Goal: Task Accomplishment & Management: Use online tool/utility

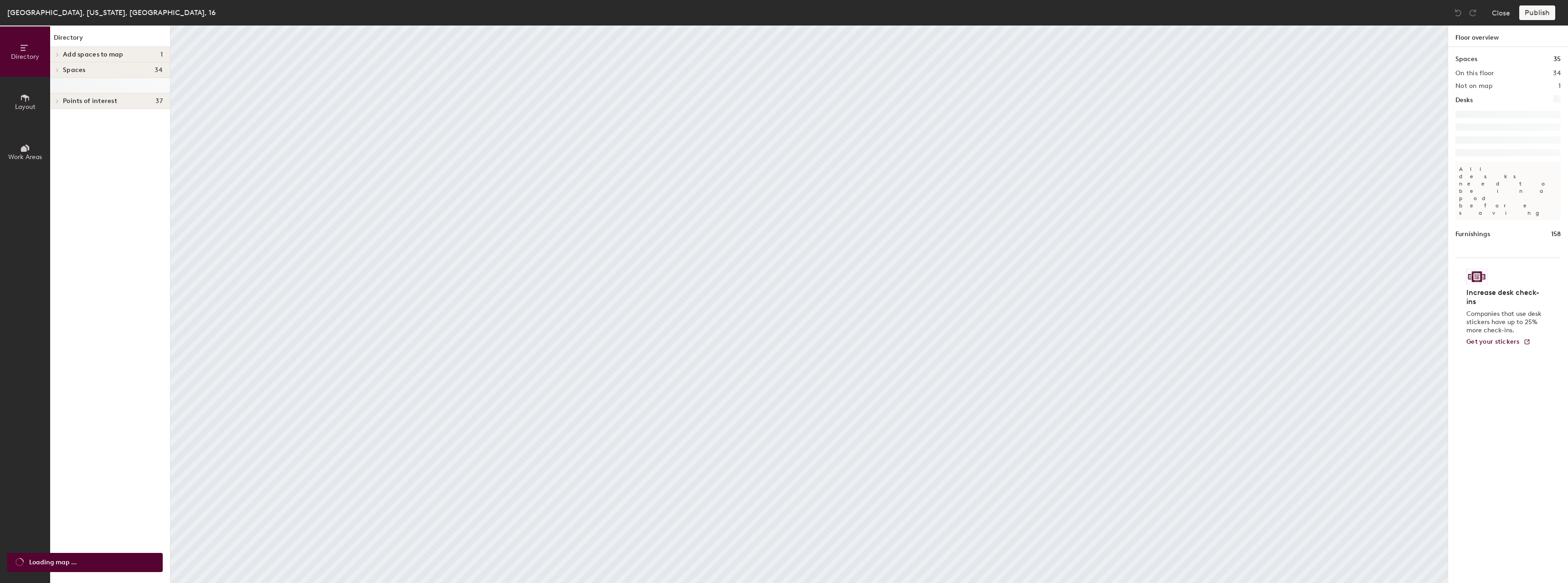
click at [32, 102] on button "Layout" at bounding box center [25, 102] width 50 height 50
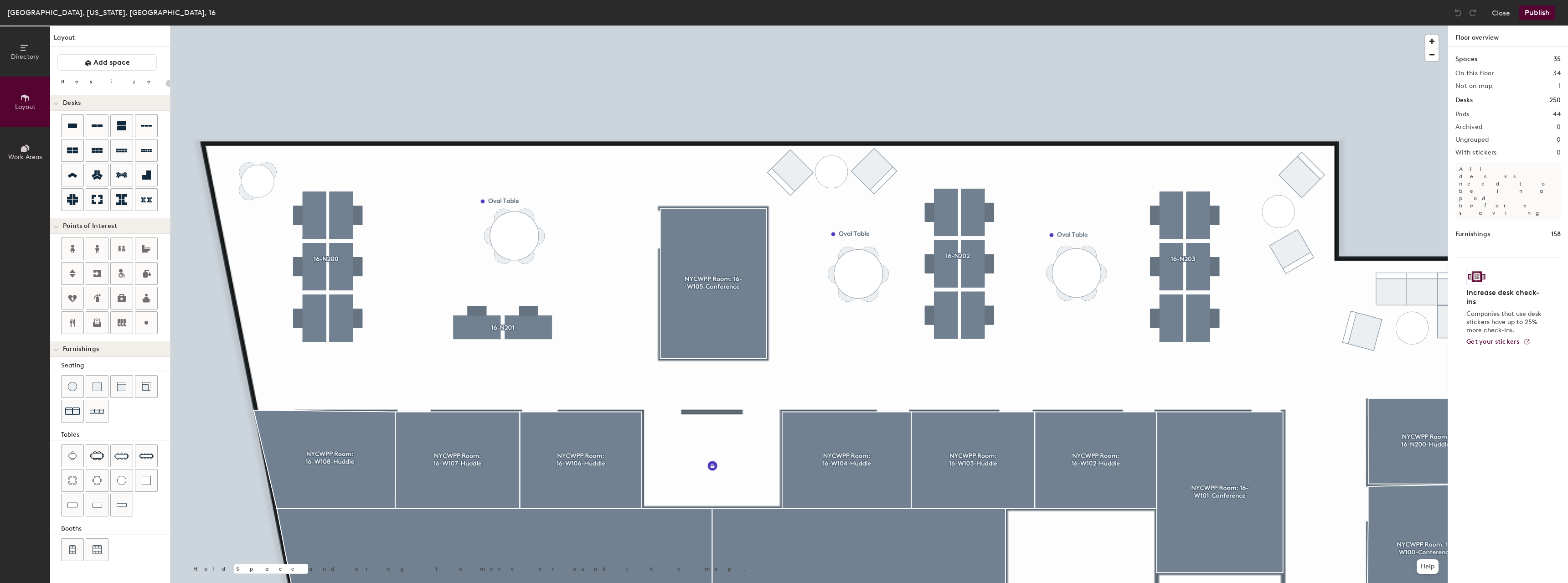
type input "80"
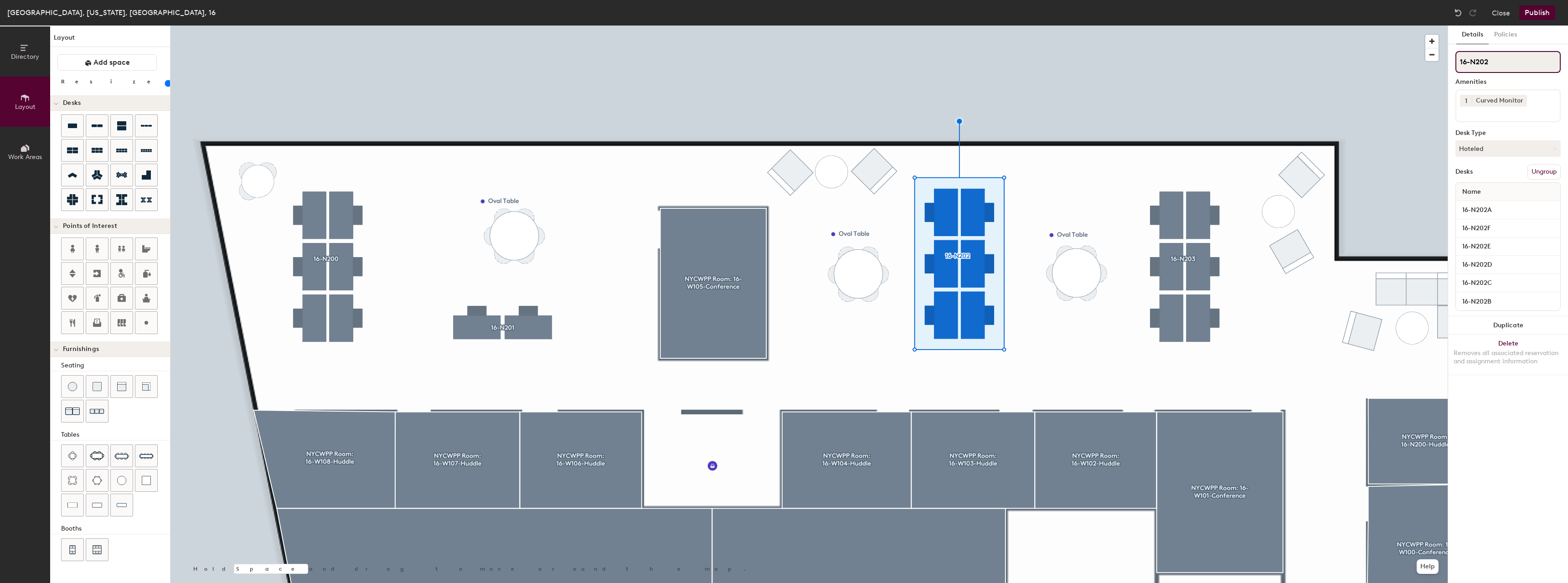
click at [1496, 61] on input "16-N202" at bounding box center [1508, 62] width 105 height 22
type input "16-N204"
click at [1487, 214] on input "16-N202A" at bounding box center [1508, 210] width 100 height 13
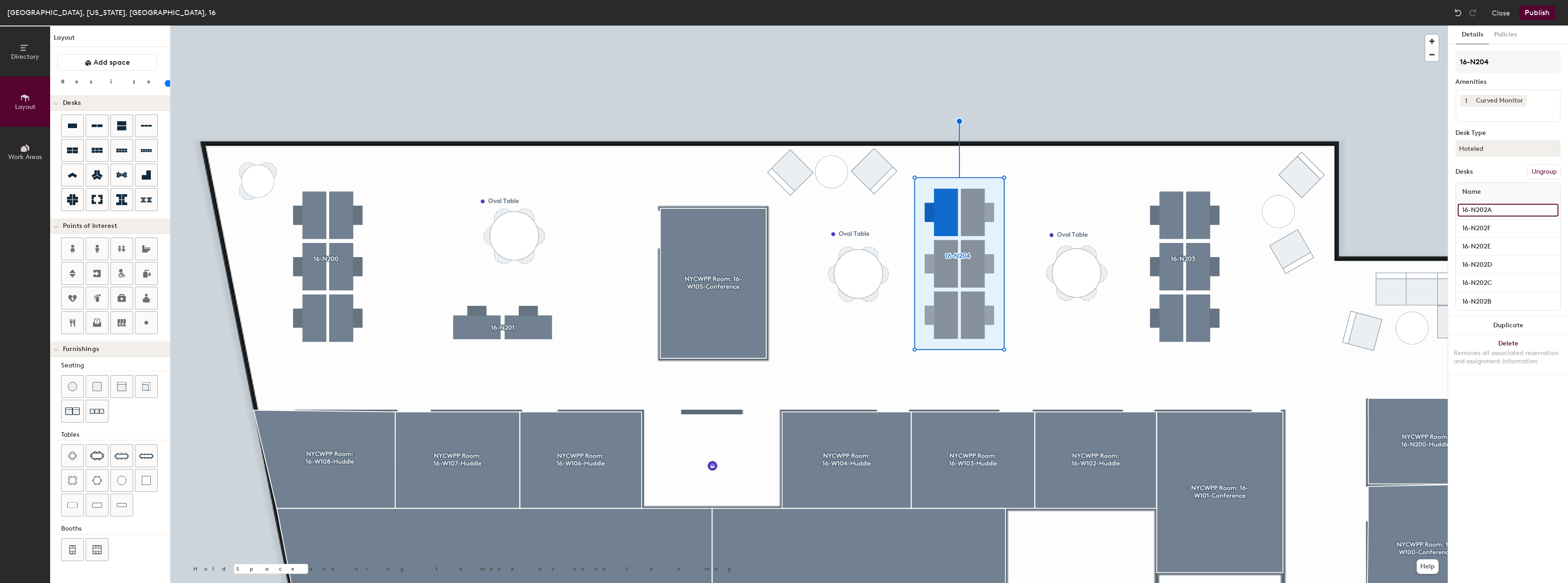
click at [1486, 209] on input "16-N202A" at bounding box center [1508, 210] width 100 height 13
type input "16-N204A"
click at [1486, 229] on input "16-N202F" at bounding box center [1508, 229] width 100 height 13
type input "16-N204F"
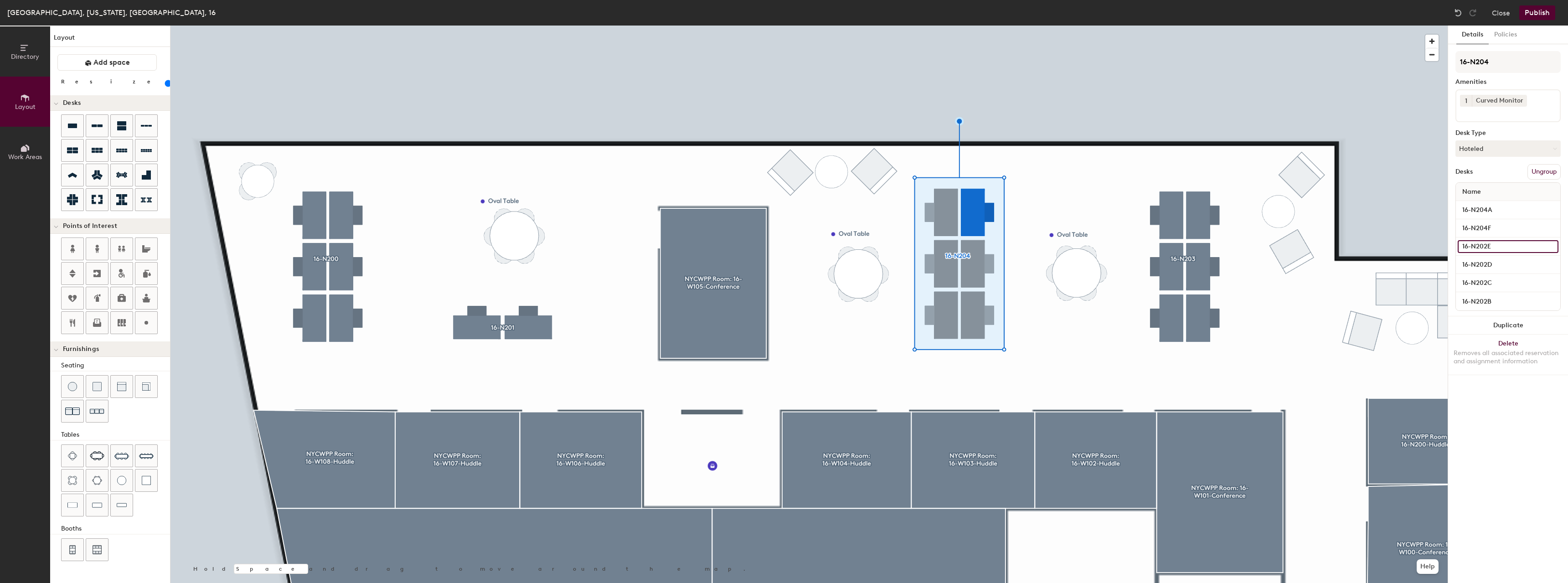
click at [1486, 244] on input "16-N202E" at bounding box center [1508, 247] width 100 height 13
click at [1486, 247] on input "16-N202E" at bounding box center [1508, 247] width 100 height 13
type input "16-N204E"
click at [1487, 261] on input "16-N202D" at bounding box center [1508, 265] width 100 height 13
click at [1486, 264] on input "16-N202D" at bounding box center [1508, 265] width 100 height 13
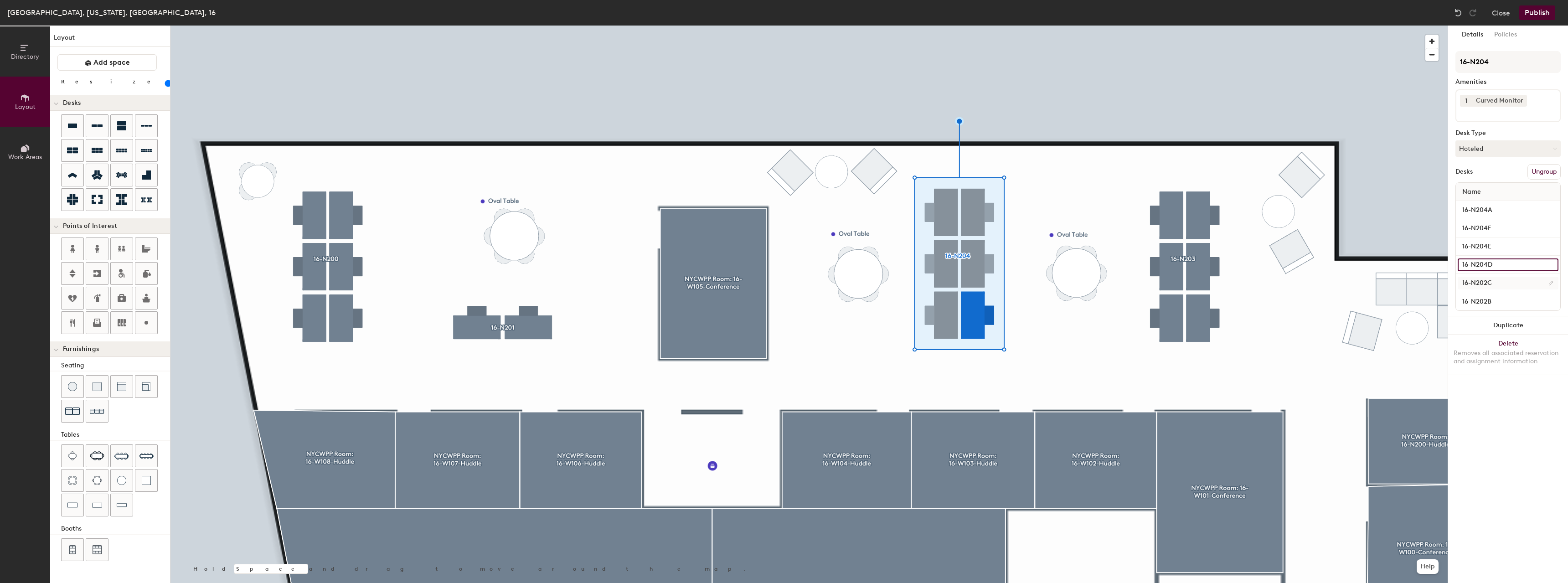
type input "16-N204D"
click at [1491, 283] on input "16-N202C" at bounding box center [1508, 283] width 100 height 13
click at [1486, 283] on input "16-N202C" at bounding box center [1508, 283] width 100 height 13
type input "16-N204C"
click at [1488, 300] on input "16-N202B" at bounding box center [1508, 301] width 100 height 13
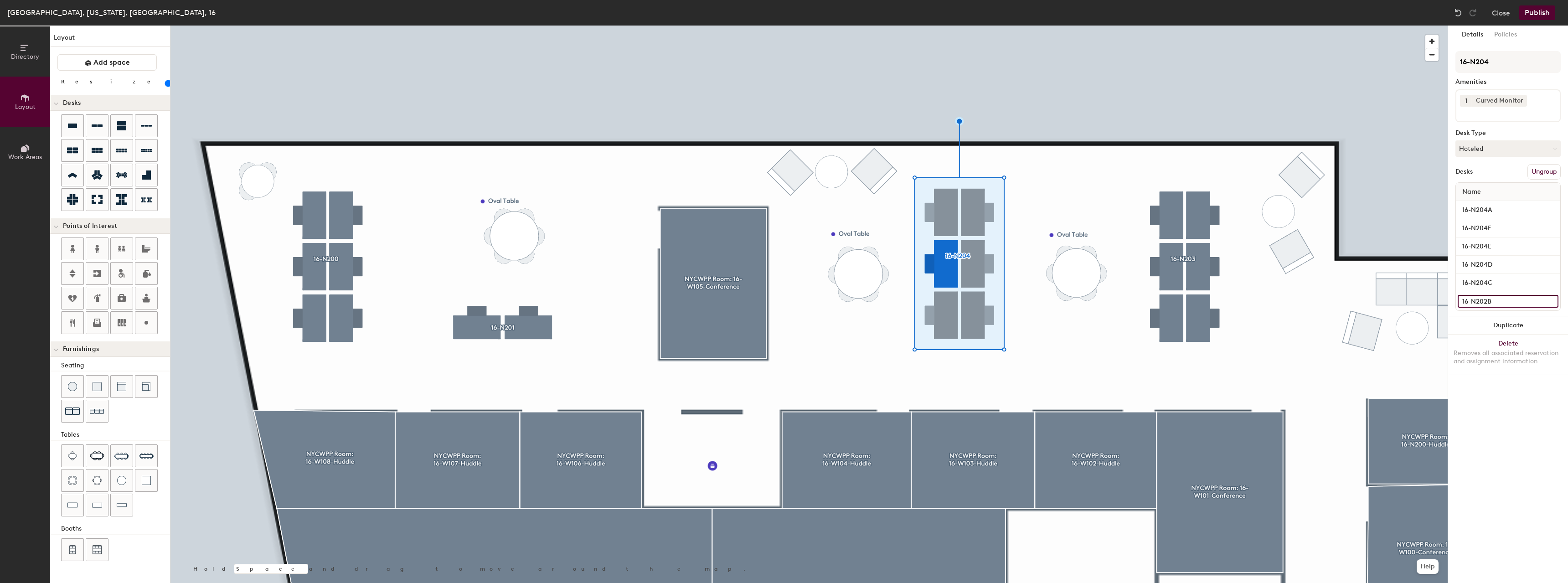
click at [1487, 302] on input "16-N202B" at bounding box center [1508, 301] width 100 height 13
type input "16-N204B"
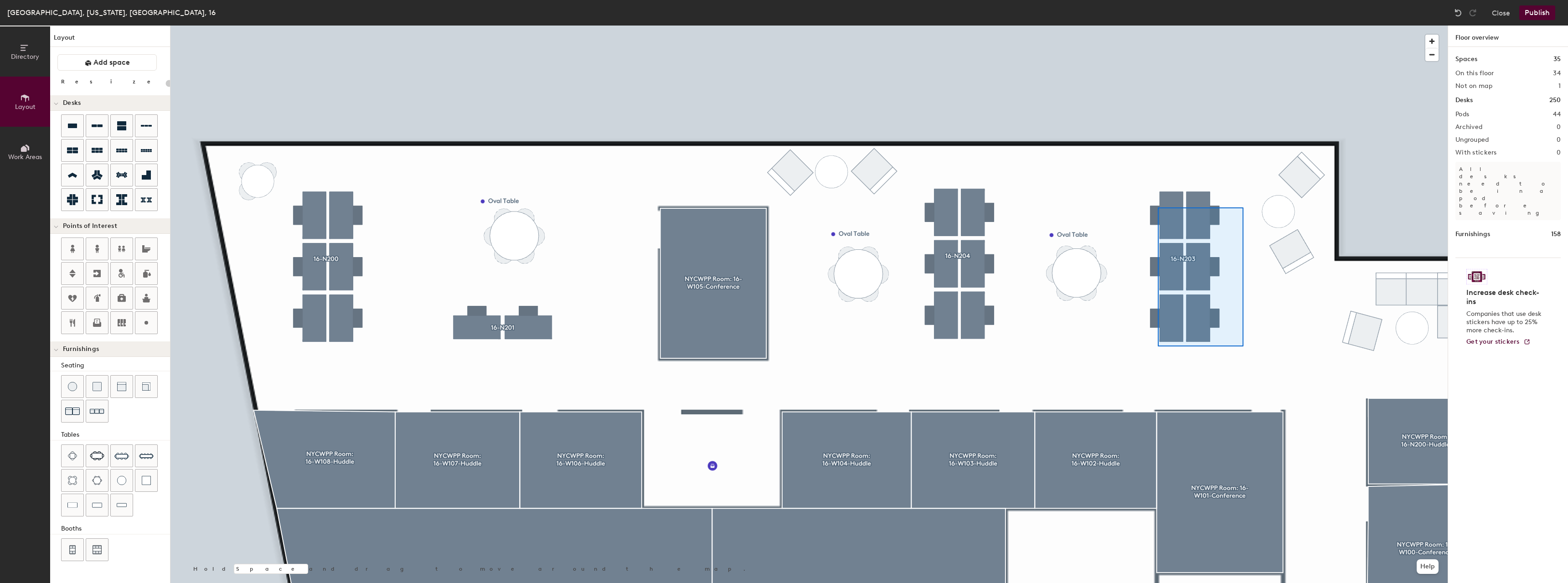
click at [1158, 26] on div at bounding box center [809, 26] width 1277 height 0
type input "80"
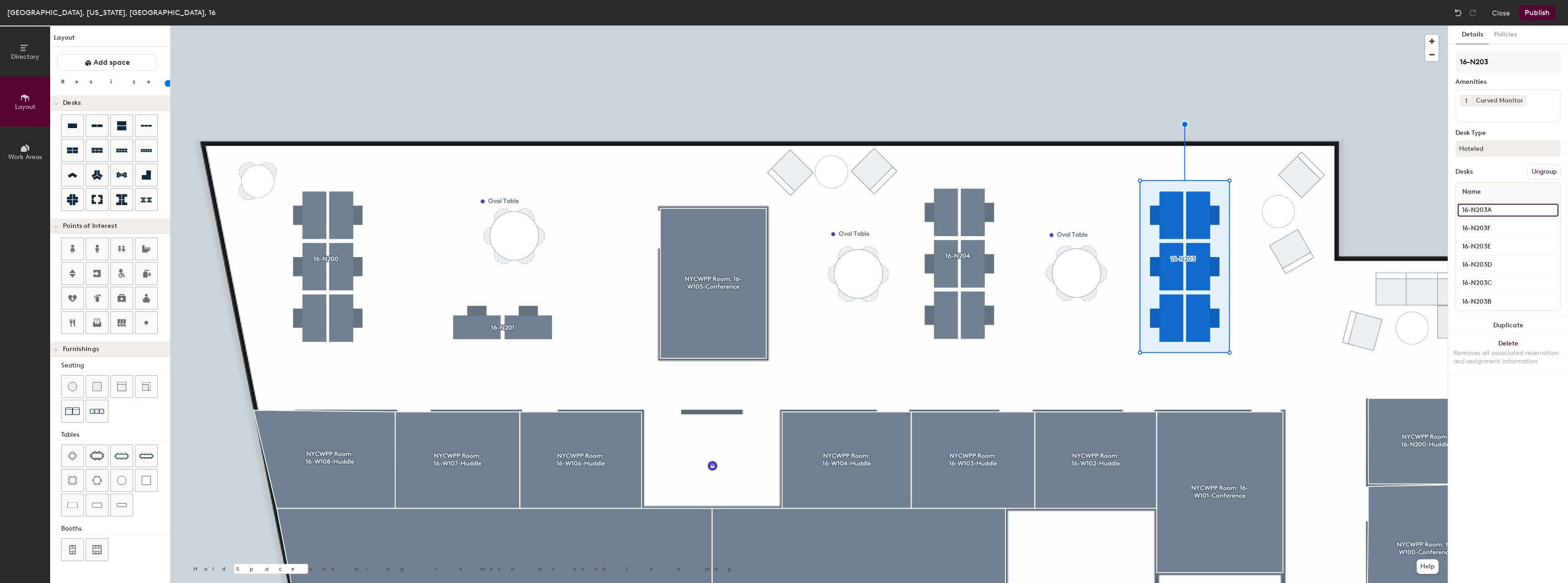
click at [1487, 209] on input "16-N203A" at bounding box center [1508, 210] width 100 height 13
click at [1488, 211] on input "16-N203A" at bounding box center [1508, 210] width 100 height 13
type input "16-N206A"
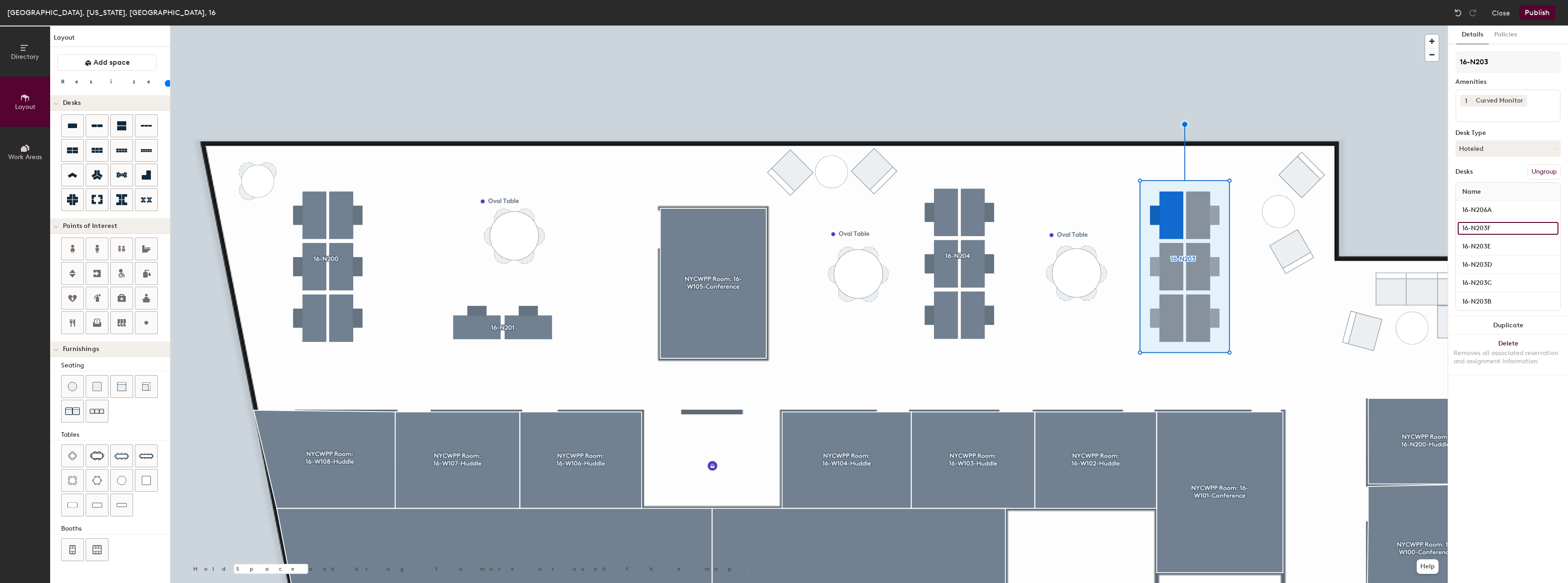
click at [1481, 228] on input "16-N203F" at bounding box center [1508, 229] width 100 height 13
click at [1487, 229] on input "16-N203F" at bounding box center [1508, 229] width 100 height 13
type input "16-N206F"
click at [1488, 243] on input "16-N203E" at bounding box center [1508, 247] width 100 height 13
click at [1488, 246] on input "16-N203E" at bounding box center [1508, 247] width 100 height 13
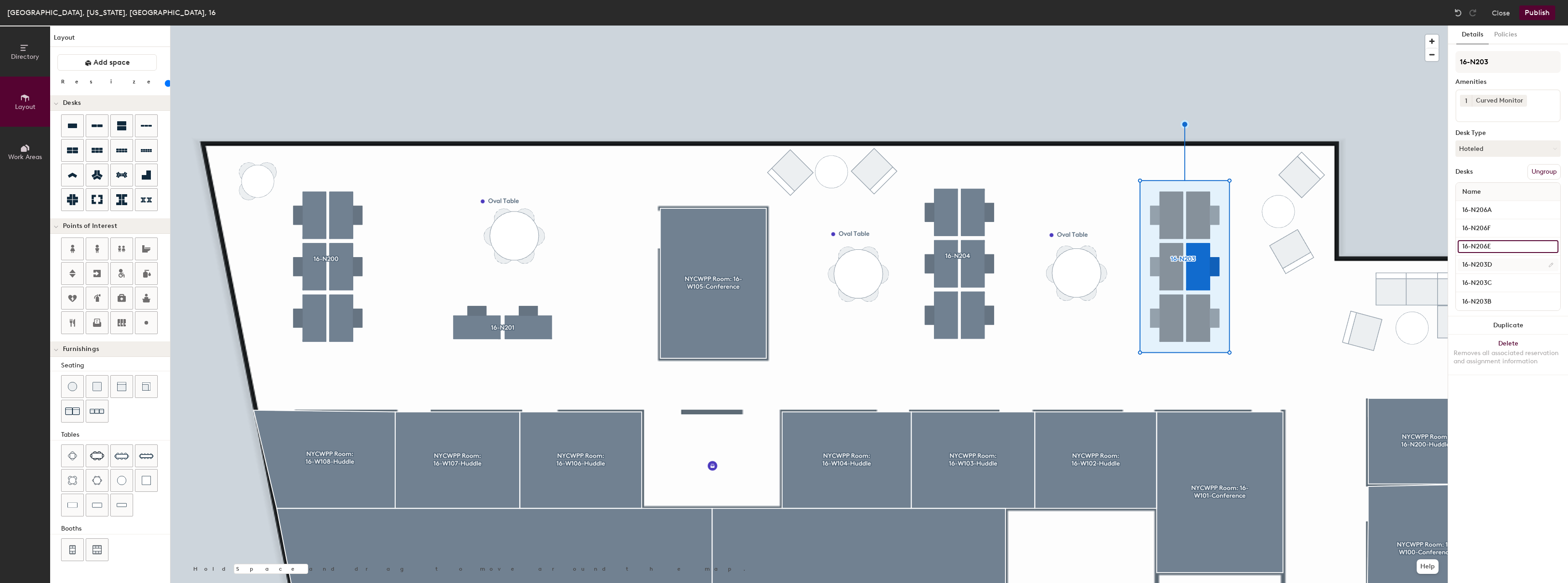
type input "16-N206E"
click at [1487, 266] on input "16-N203D" at bounding box center [1508, 265] width 100 height 13
click at [1486, 265] on input "16-N203D" at bounding box center [1508, 265] width 100 height 13
type input "16-N206D"
click at [1478, 280] on input "16-N203C" at bounding box center [1508, 283] width 100 height 13
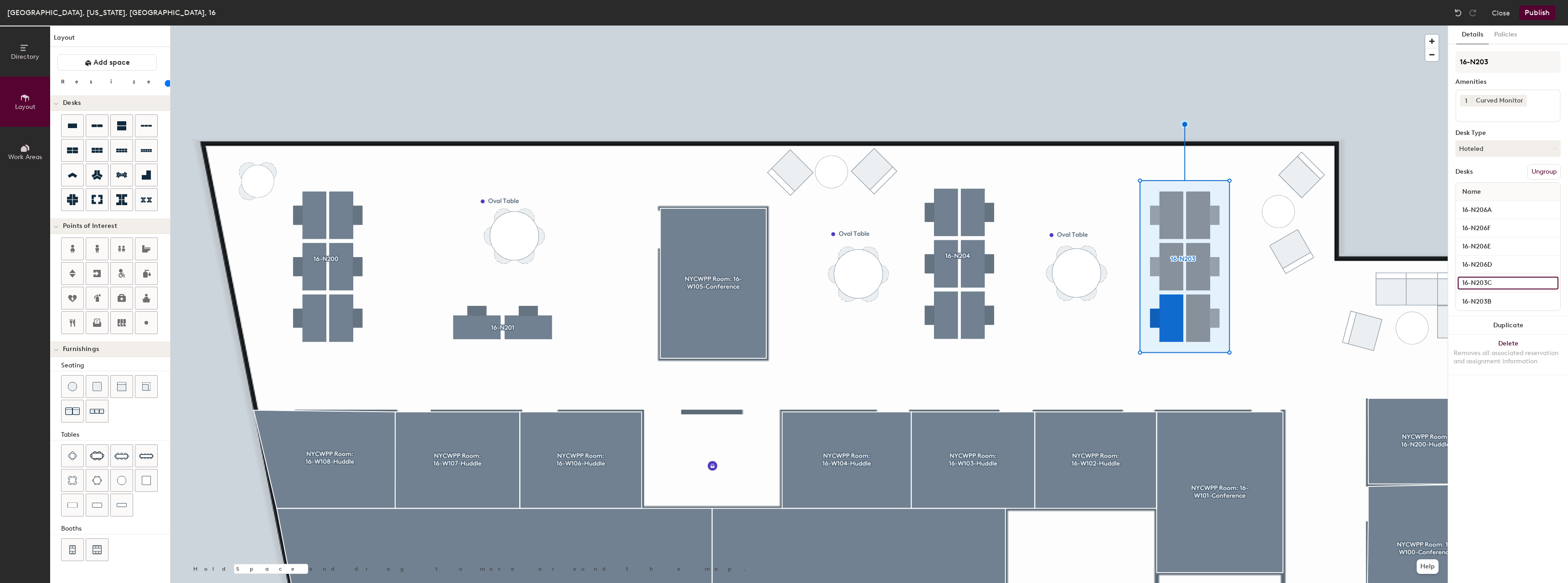
click at [1484, 283] on input "16-N203C" at bounding box center [1508, 283] width 100 height 13
type input "16-N206C"
click at [1486, 295] on input "16-N203B" at bounding box center [1508, 301] width 100 height 13
click at [1486, 299] on input "16-N203B" at bounding box center [1508, 301] width 100 height 13
type input "16-N206B"
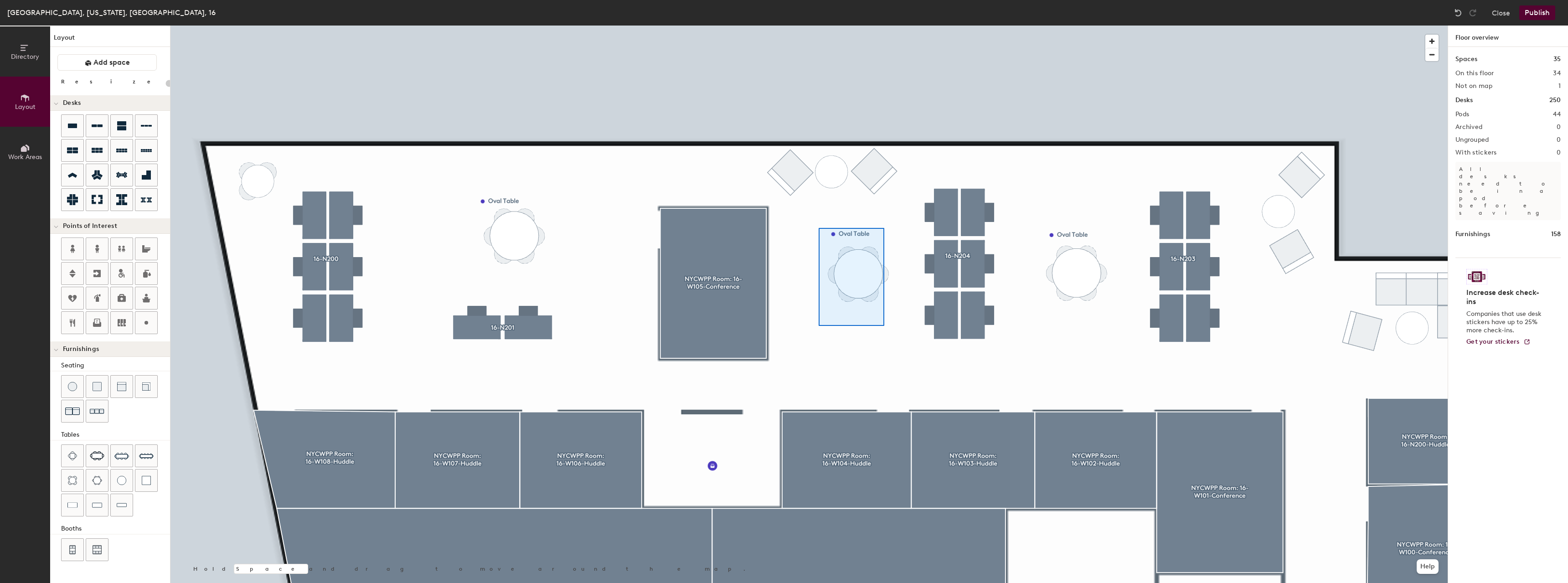
click at [819, 26] on div at bounding box center [809, 26] width 1277 height 0
click at [832, 26] on div at bounding box center [809, 26] width 1277 height 0
click at [854, 326] on span "Delete" at bounding box center [856, 328] width 32 height 16
click at [858, 249] on span "Delete" at bounding box center [865, 255] width 32 height 16
click at [1077, 250] on span "Delete" at bounding box center [1083, 256] width 32 height 16
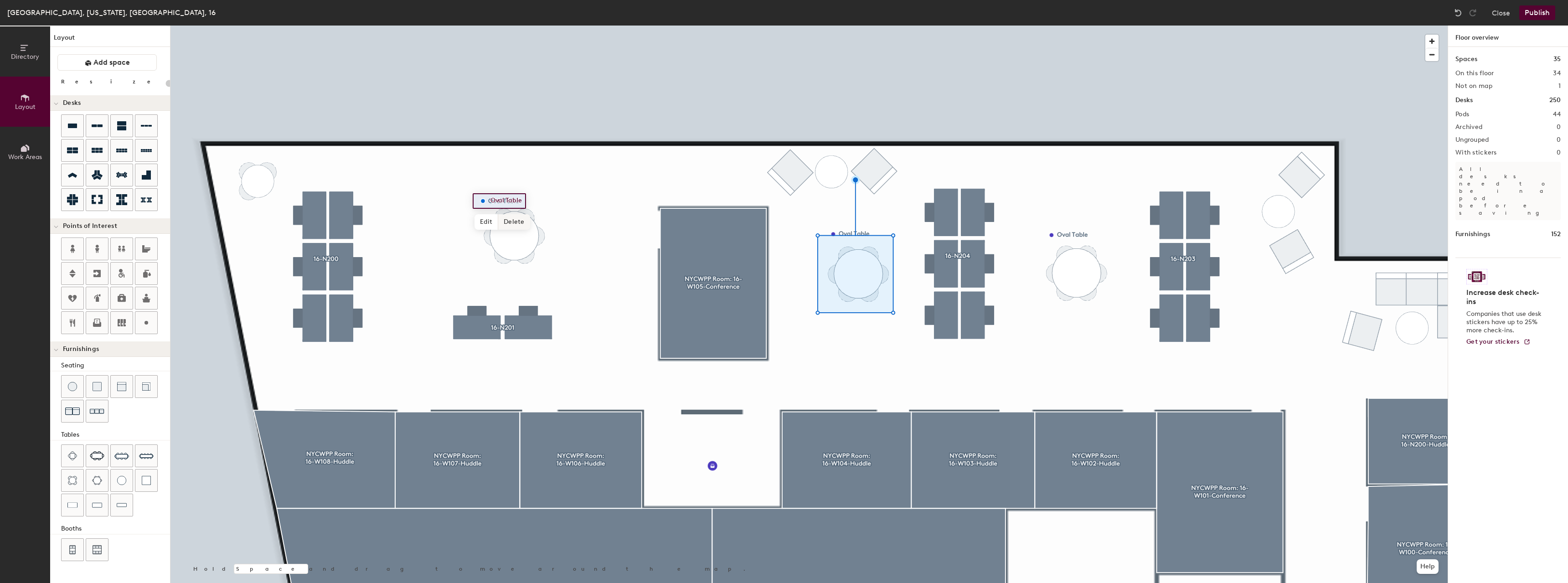
click at [520, 216] on span "Delete" at bounding box center [514, 222] width 32 height 16
click at [871, 26] on div at bounding box center [809, 26] width 1277 height 0
click at [886, 312] on span "Delete" at bounding box center [879, 310] width 32 height 16
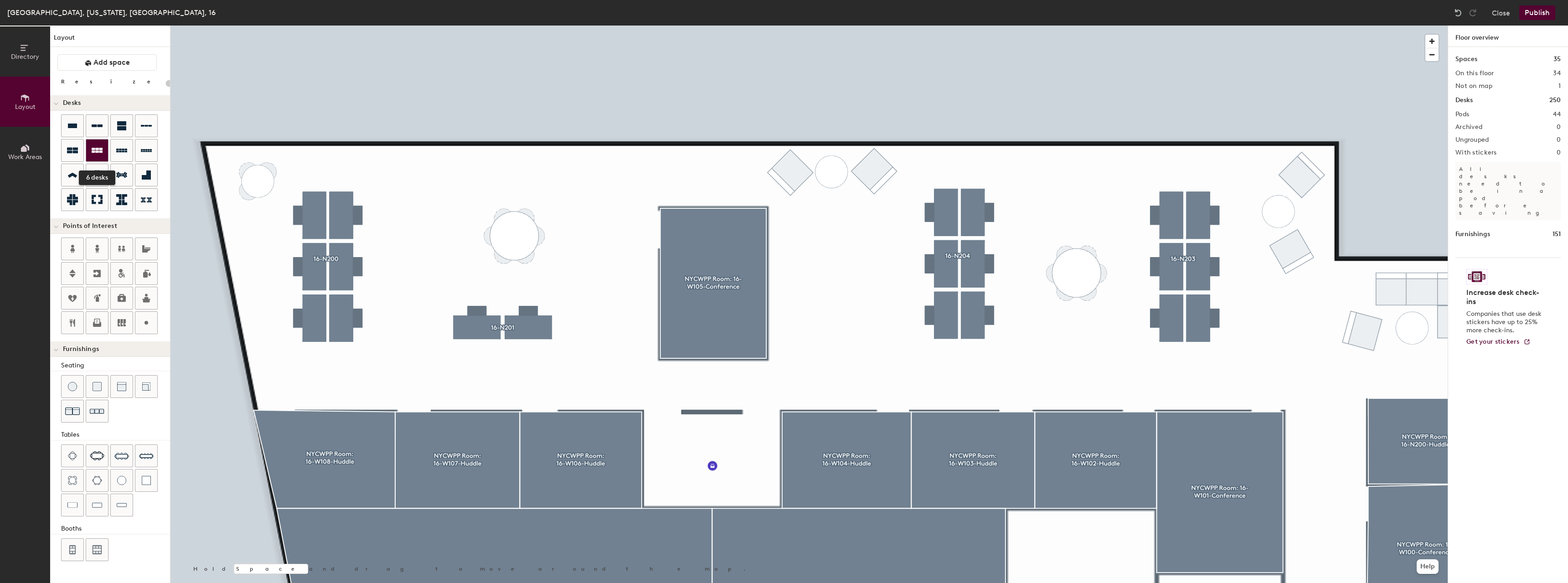
click at [101, 152] on icon at bounding box center [97, 150] width 11 height 5
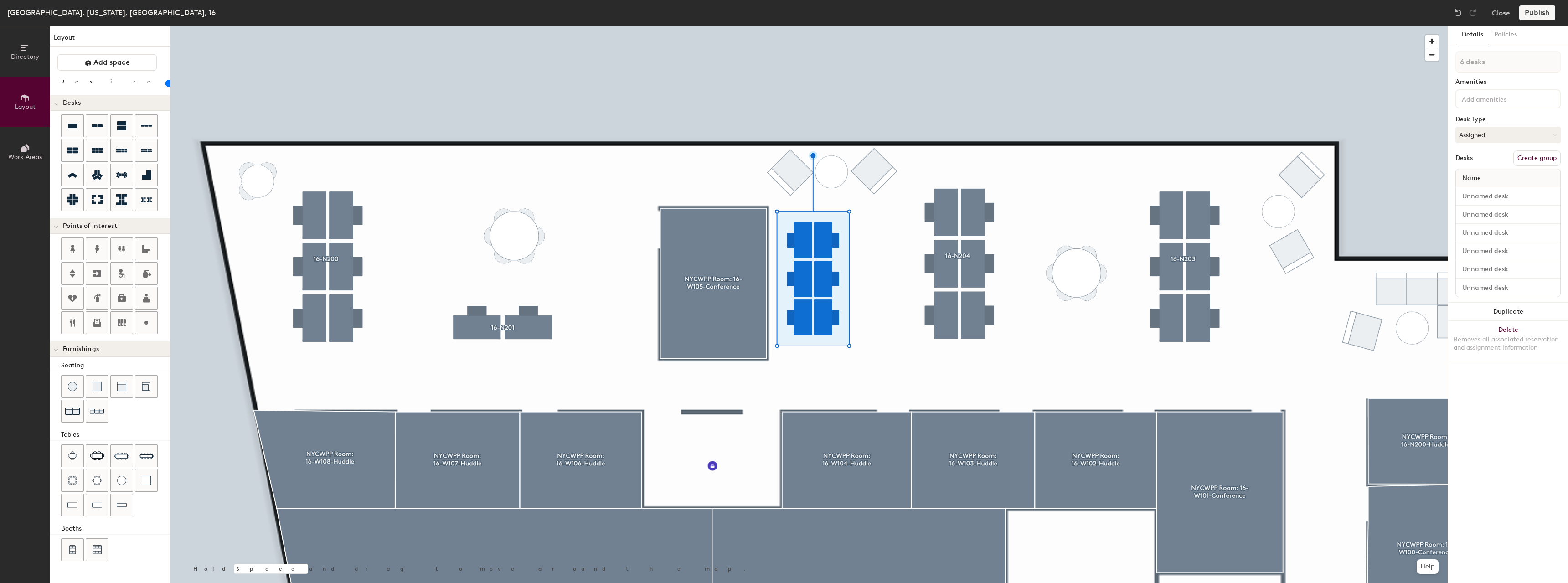
click at [166, 82] on input "range" at bounding box center [166, 83] width 0 height 7
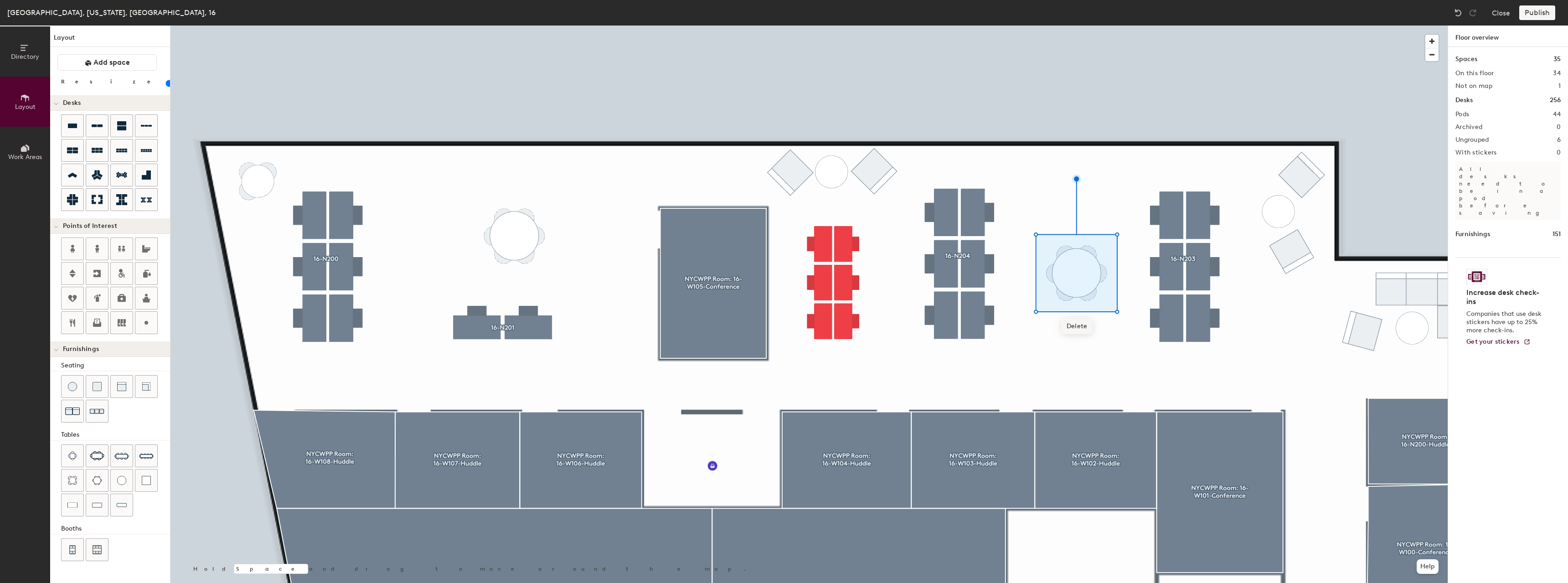
click at [1088, 326] on span "Delete" at bounding box center [1077, 326] width 32 height 16
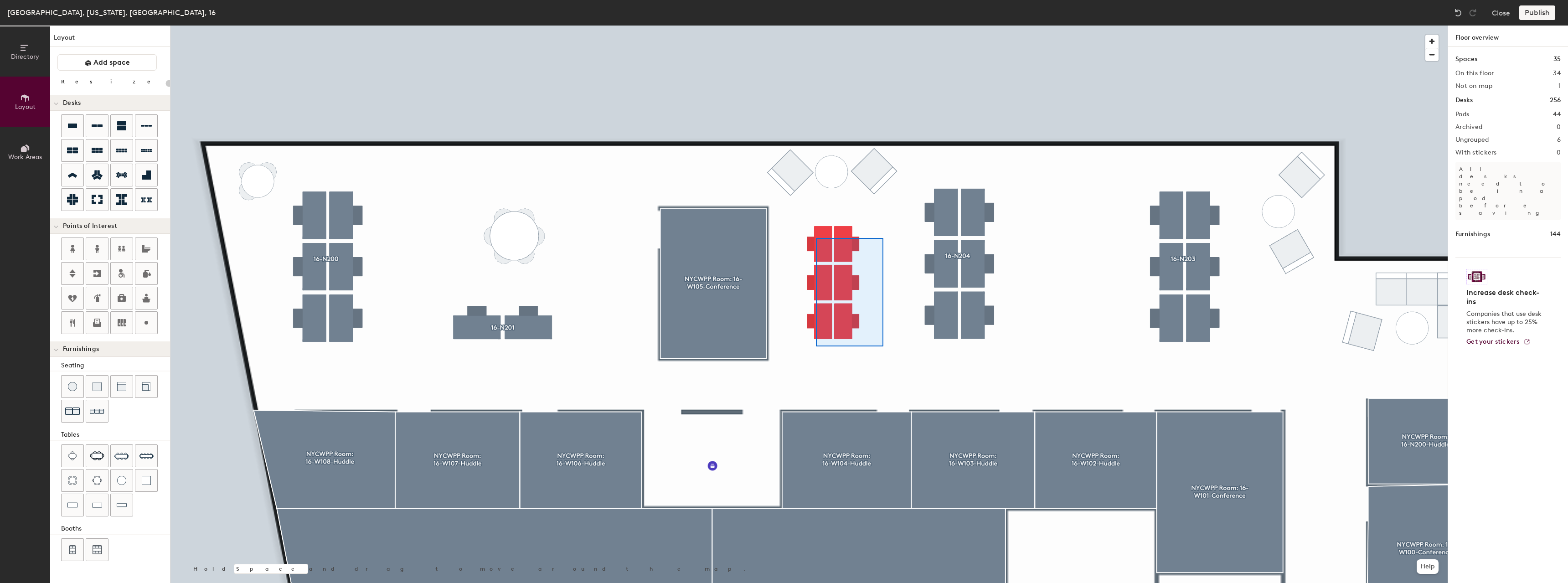
click at [816, 26] on div at bounding box center [809, 26] width 1277 height 0
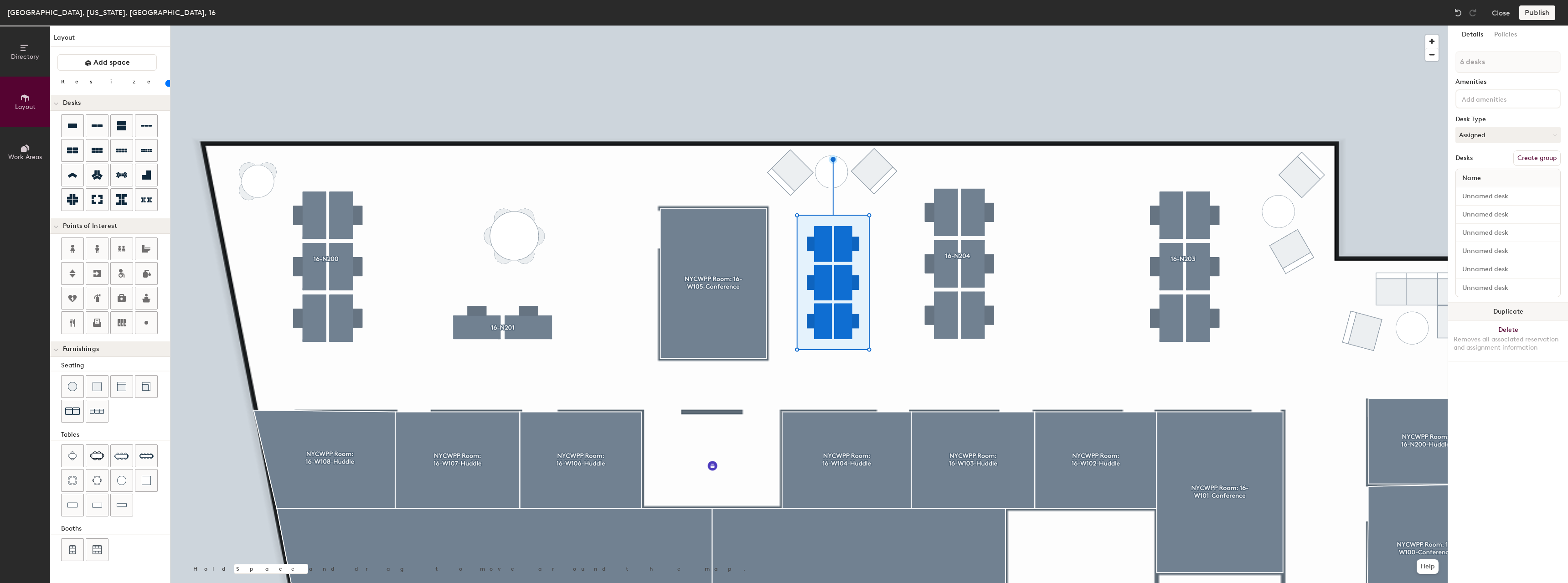
click at [1491, 315] on button "Duplicate" at bounding box center [1508, 311] width 120 height 18
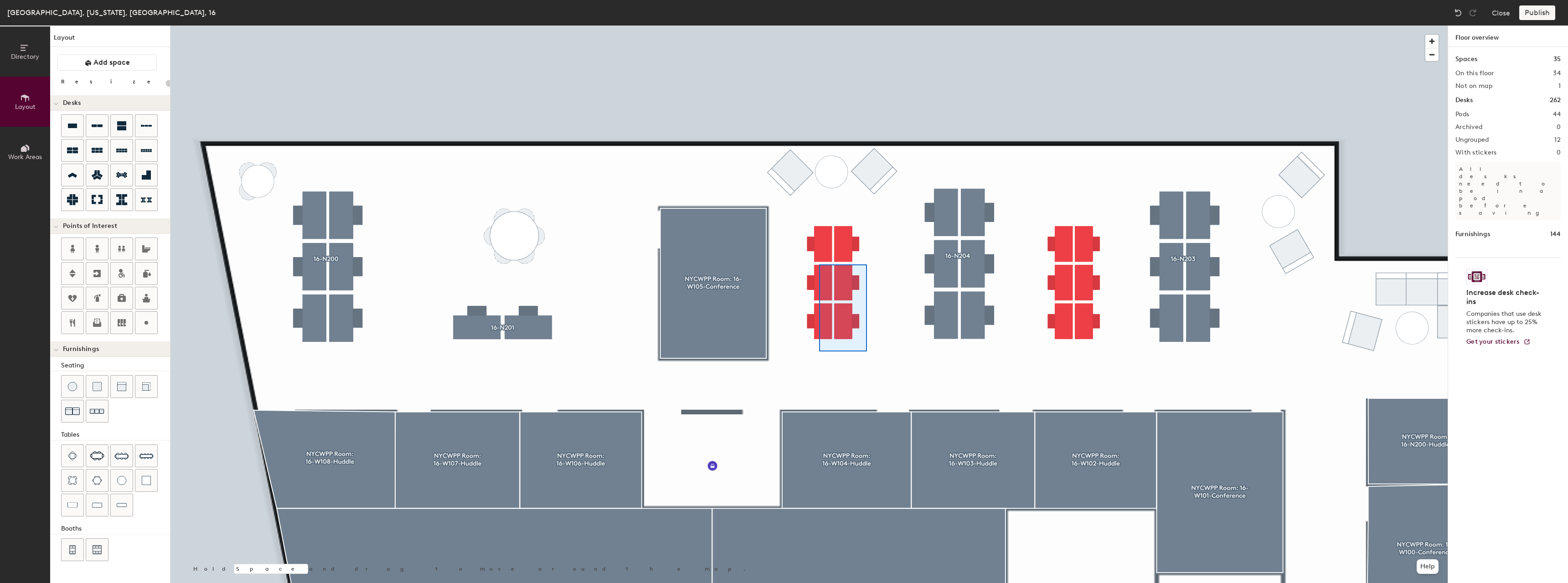
click at [819, 26] on div at bounding box center [809, 26] width 1277 height 0
type input "60"
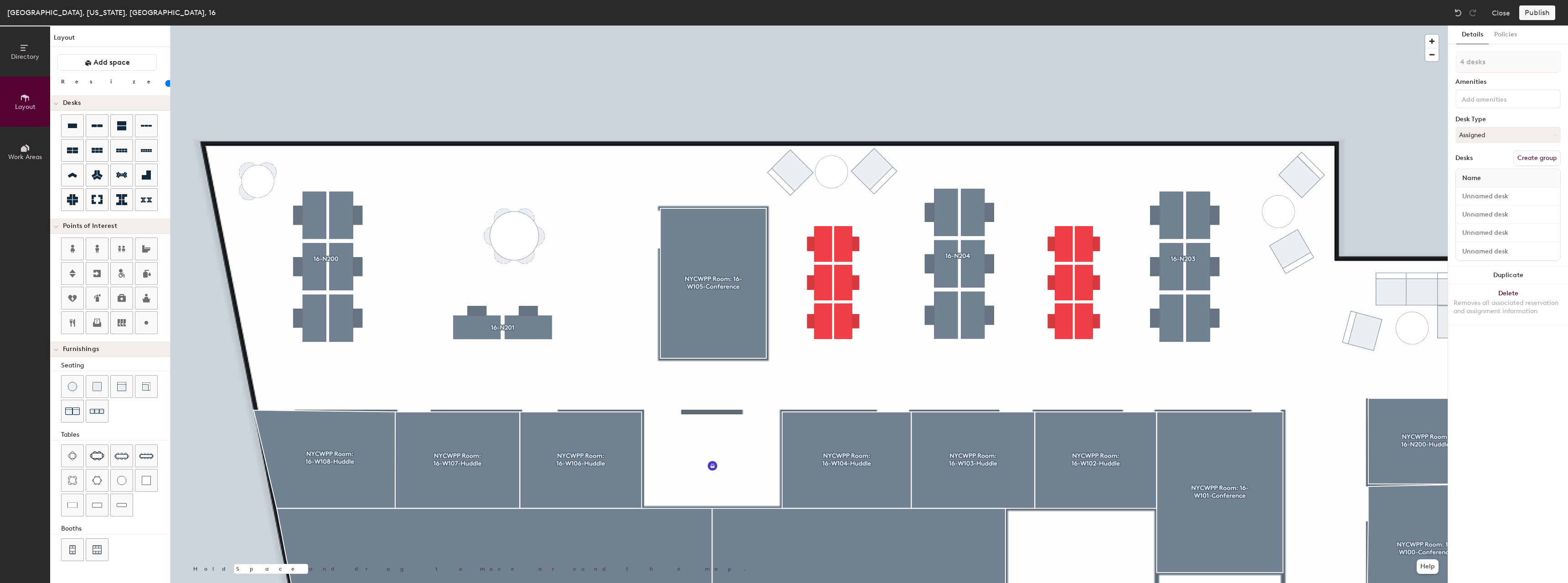
type input "1 desk"
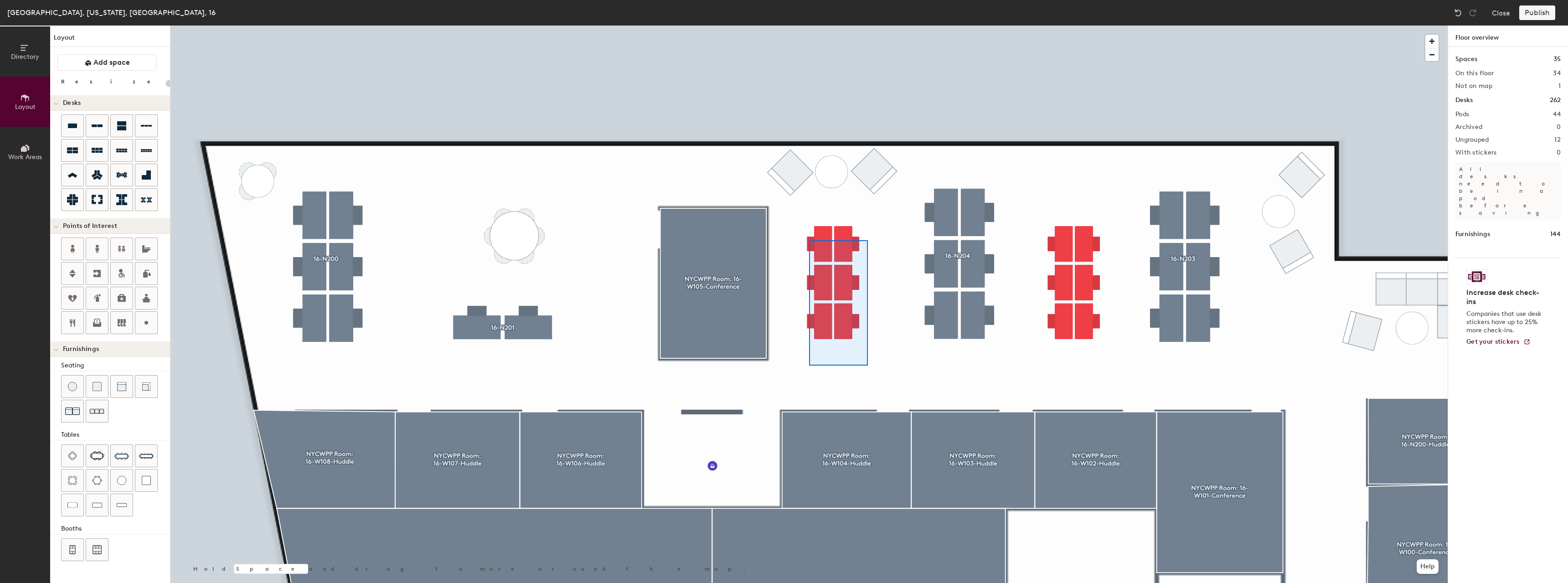
click at [809, 26] on div at bounding box center [809, 26] width 1277 height 0
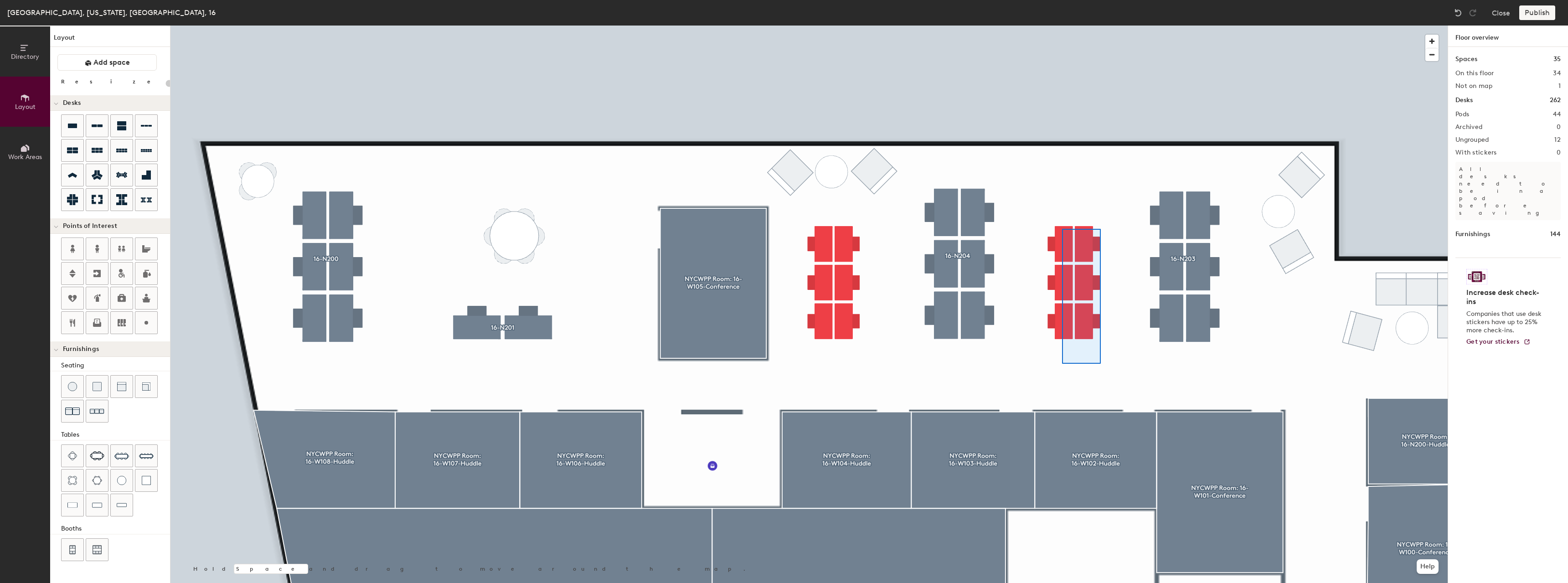
click at [1062, 26] on div at bounding box center [809, 26] width 1277 height 0
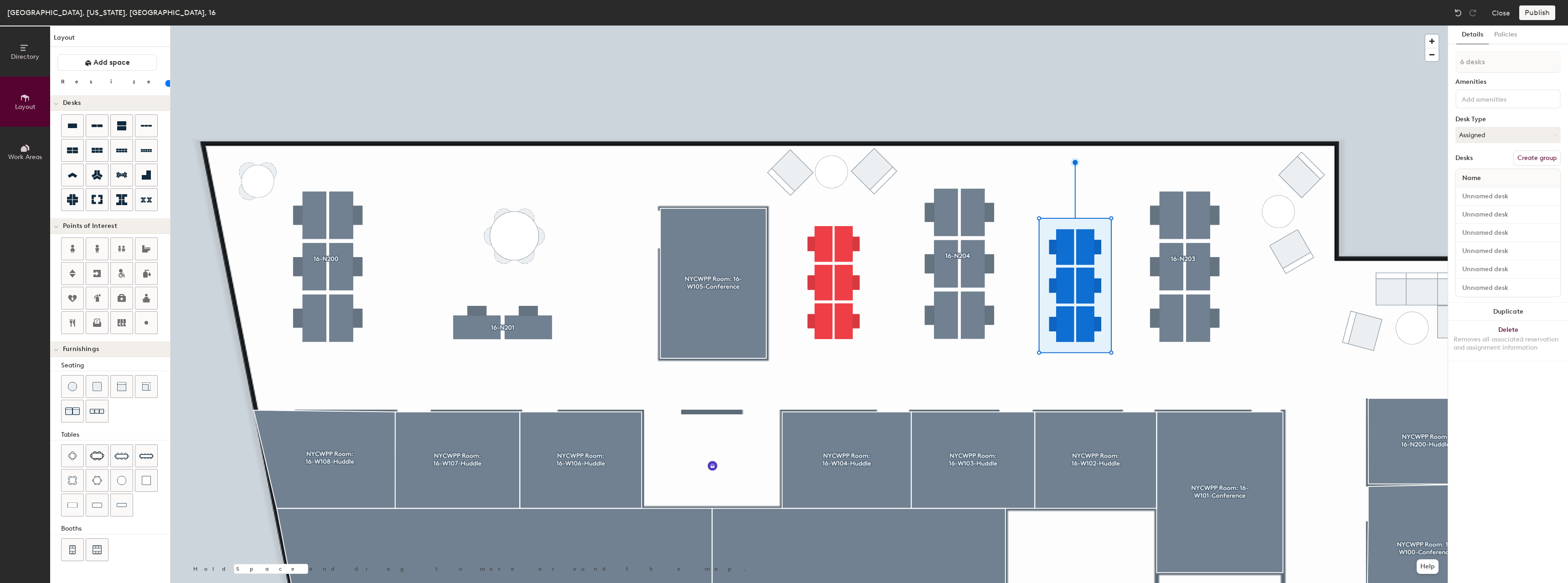
click at [553, 26] on div at bounding box center [809, 26] width 1277 height 0
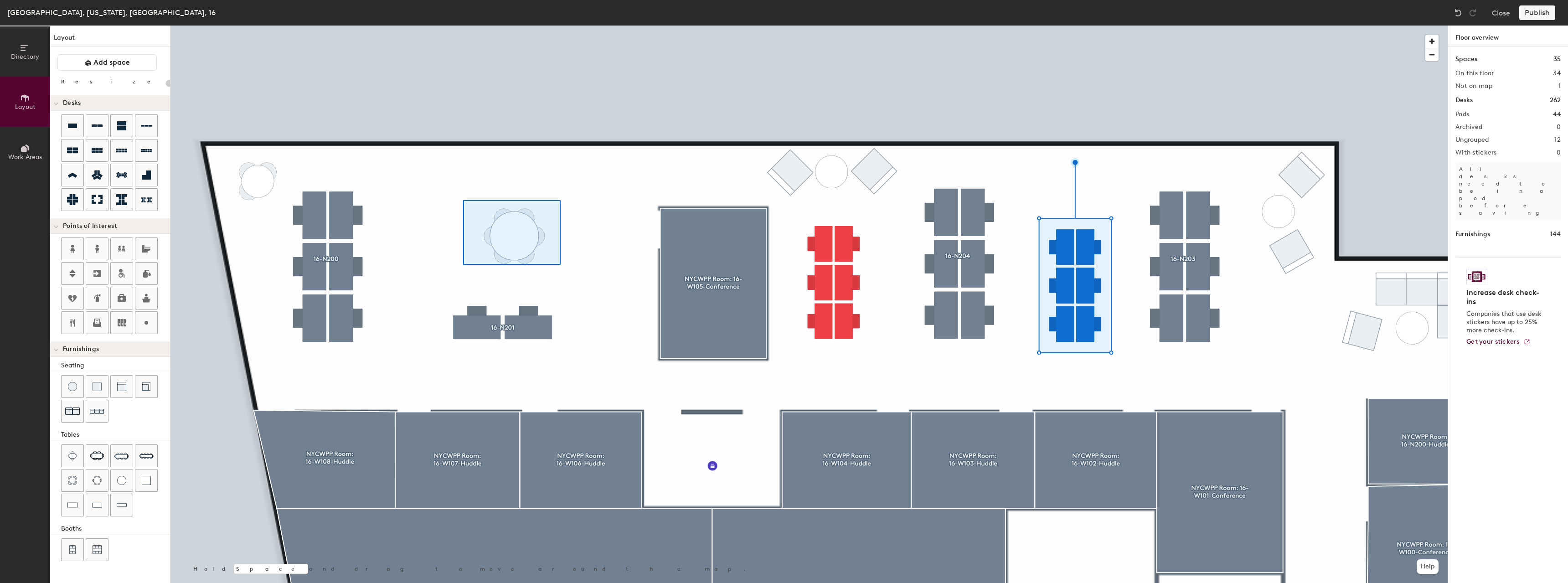
click at [463, 26] on div at bounding box center [809, 26] width 1277 height 0
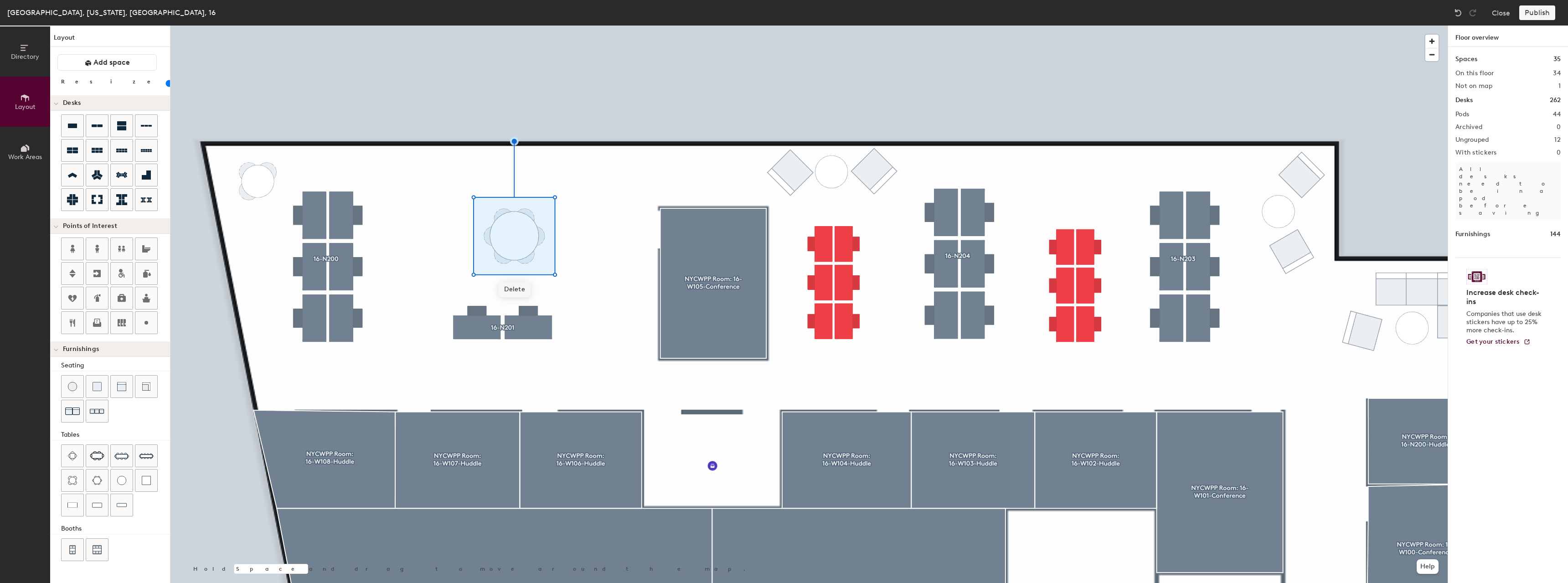
click at [505, 283] on span "Delete" at bounding box center [514, 290] width 32 height 16
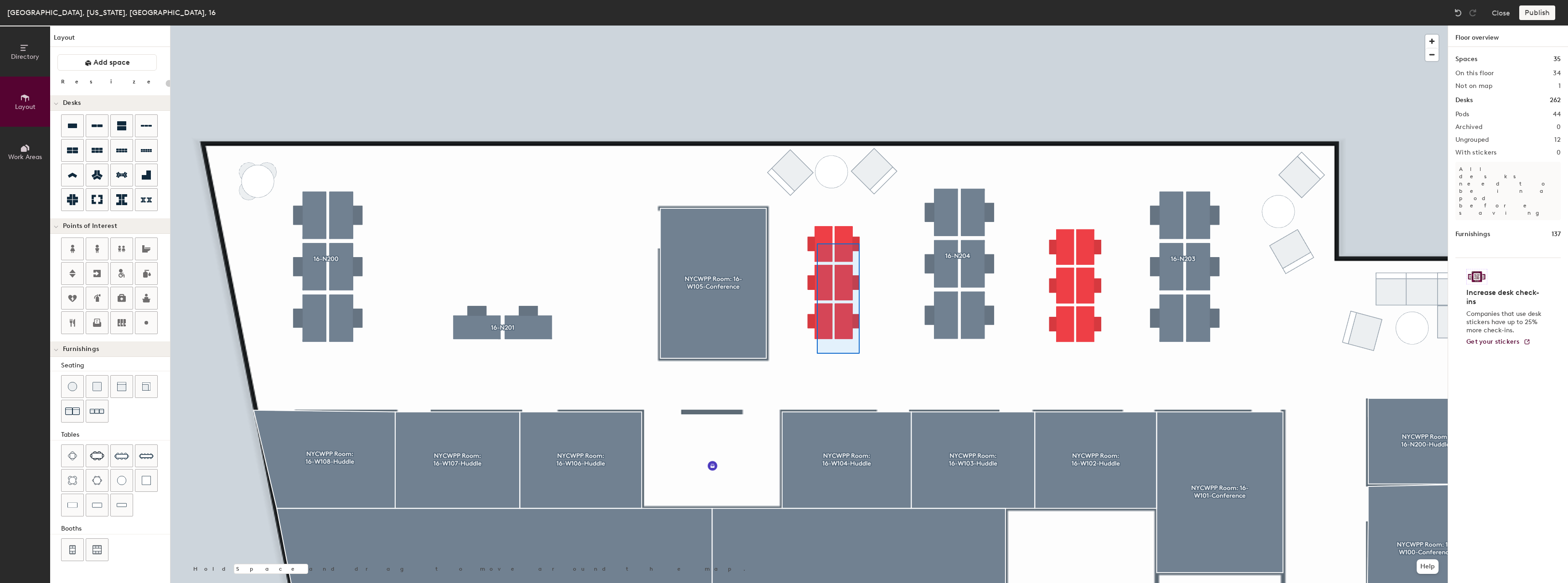
click at [817, 26] on div at bounding box center [809, 26] width 1277 height 0
type input "60"
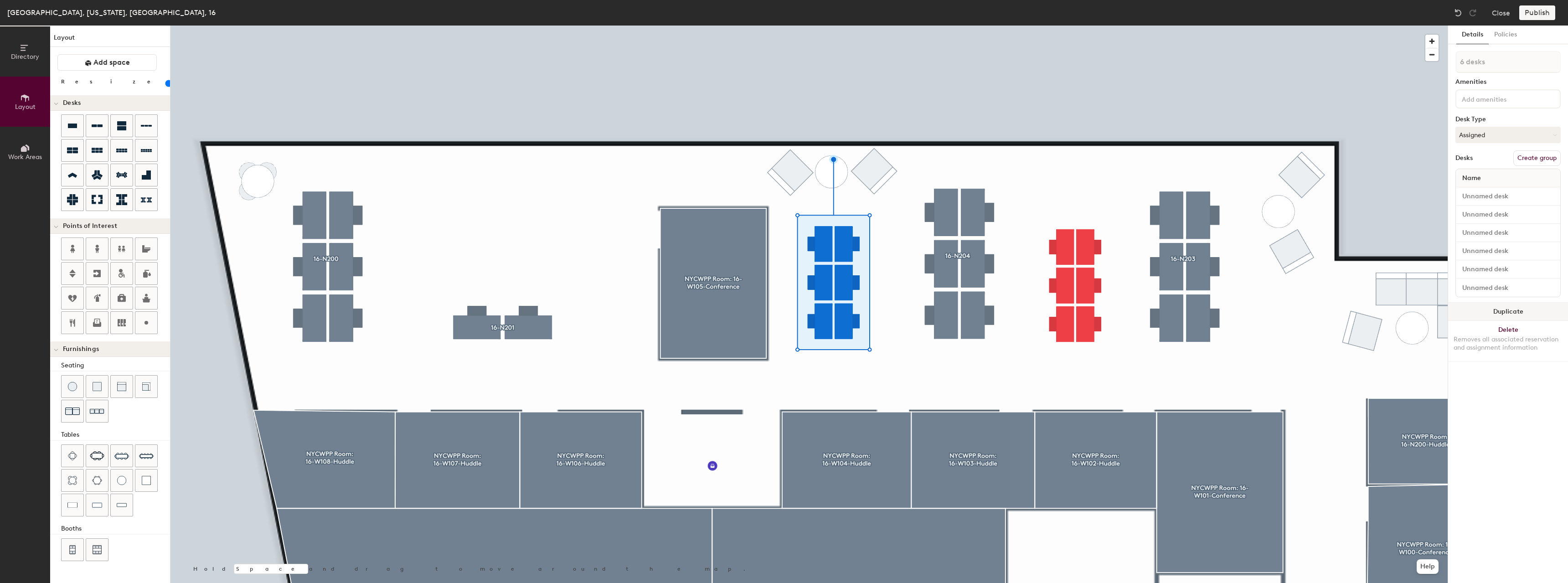
click at [1497, 313] on button "Duplicate" at bounding box center [1508, 311] width 120 height 18
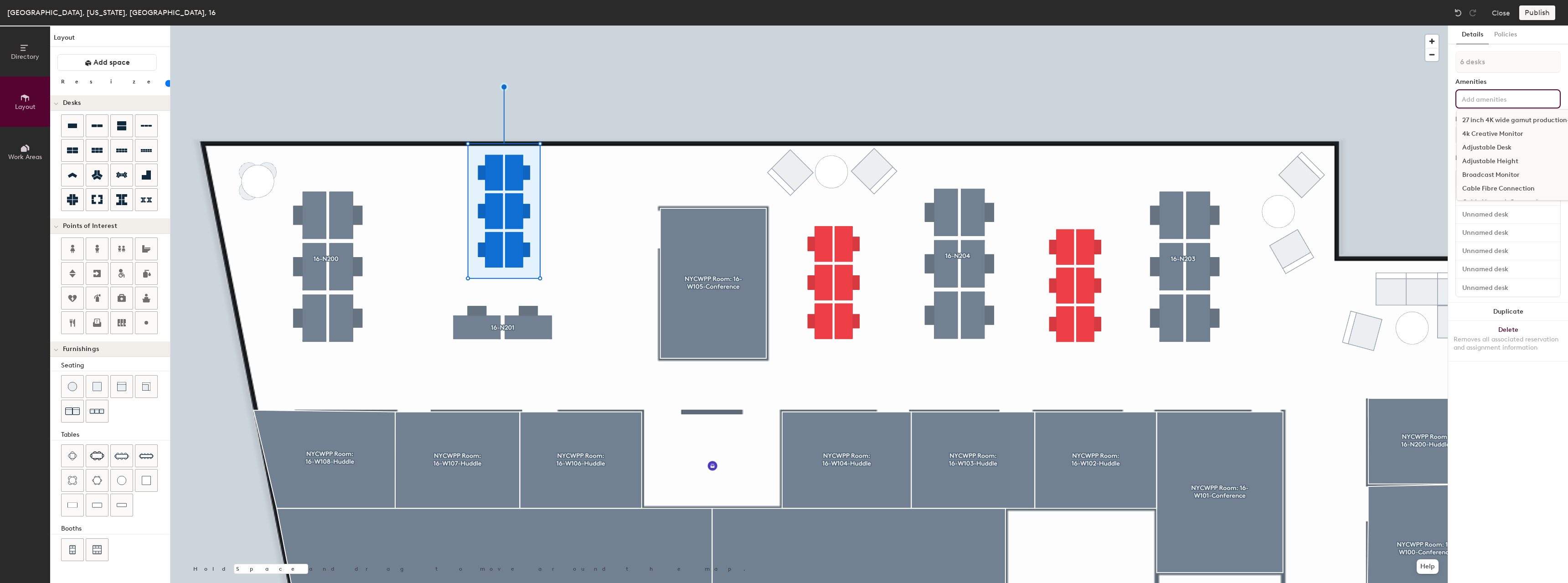
click at [1488, 103] on input at bounding box center [1501, 98] width 82 height 11
click at [1486, 73] on div "6 desks Amenities Desk Type Assigned Desks Create group Name" at bounding box center [1508, 176] width 105 height 252
click at [1537, 159] on button "Create group" at bounding box center [1537, 158] width 47 height 16
drag, startPoint x: 1495, startPoint y: 65, endPoint x: 1427, endPoint y: 55, distance: 68.7
click at [1427, 55] on div "Directory Layout Work Areas Layout Add space Resize Desks Points of Interest Fu…" at bounding box center [784, 304] width 1568 height 557
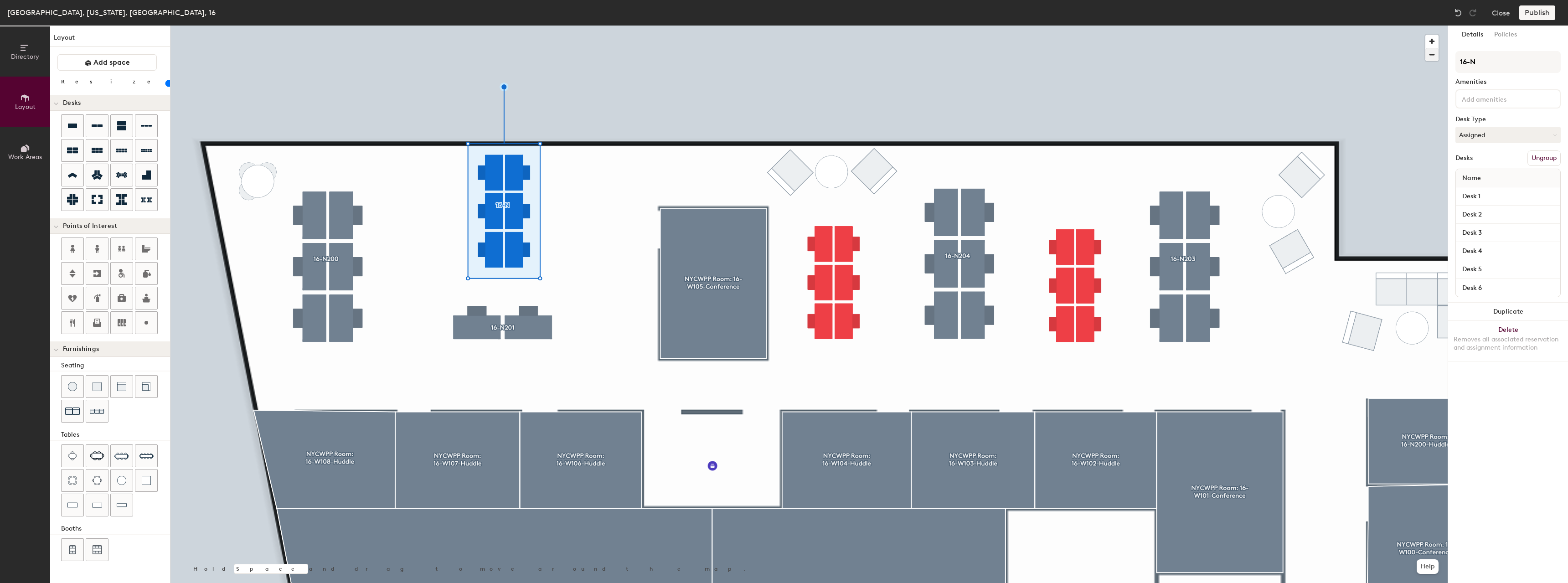
type input "16-N"
type input "16-N202"
click at [1473, 194] on input "Desk 1" at bounding box center [1508, 196] width 100 height 13
paste input "16-N20"
type input "16-N20"
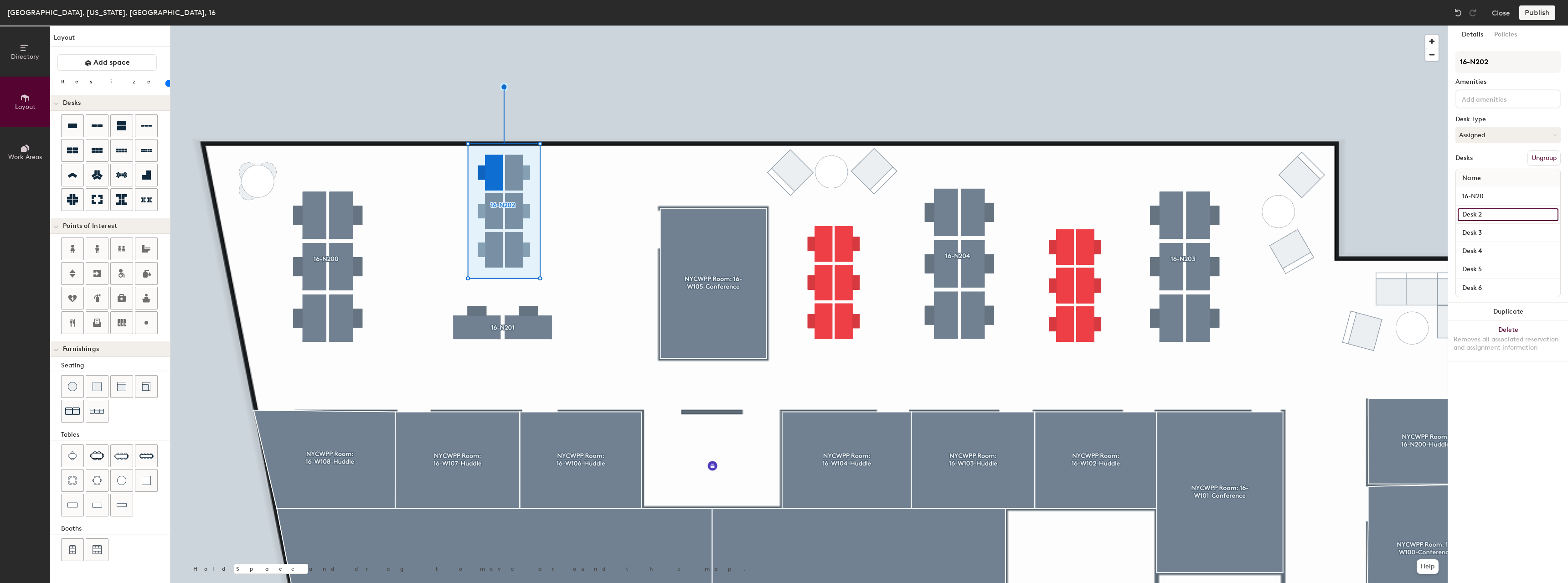
click at [1478, 214] on input "Desk 2" at bounding box center [1508, 215] width 100 height 13
paste input "16-N20"
drag, startPoint x: 1492, startPoint y: 216, endPoint x: 1461, endPoint y: 212, distance: 31.3
click at [1461, 212] on input "16-N20" at bounding box center [1508, 215] width 100 height 13
type input "16-N20"
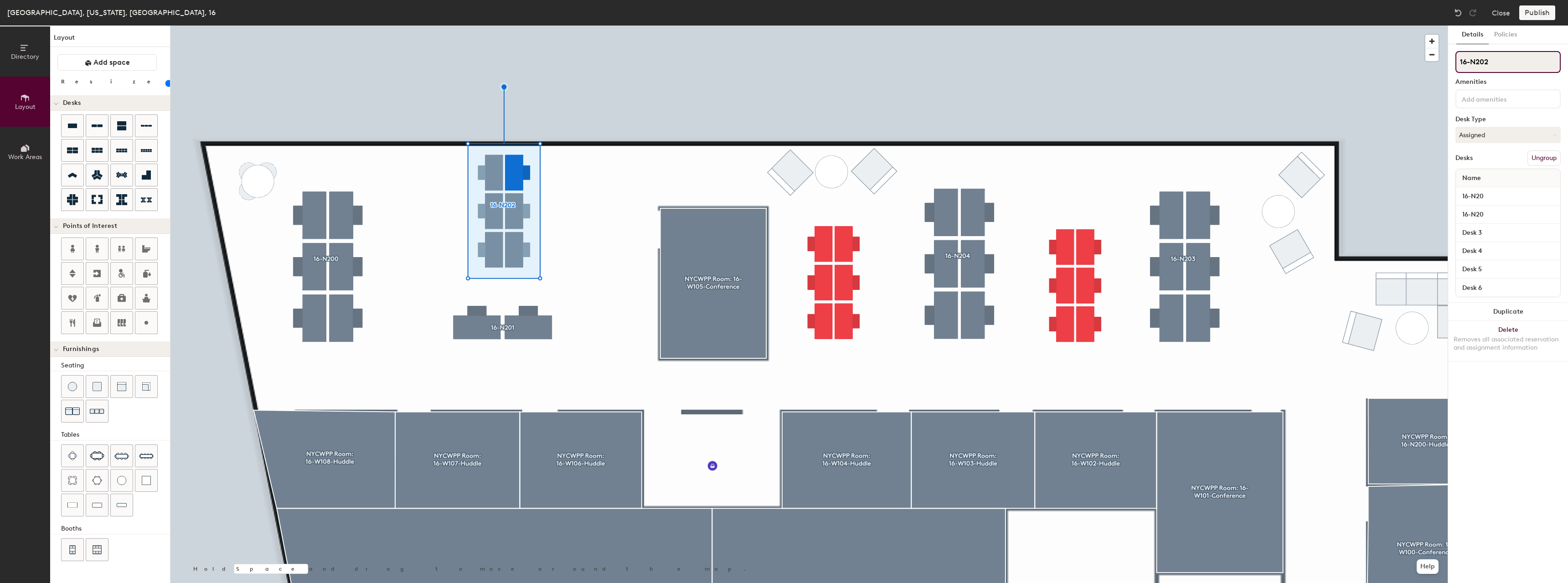
click at [1478, 63] on input "16-N202" at bounding box center [1508, 62] width 105 height 22
drag, startPoint x: 1499, startPoint y: 63, endPoint x: 1436, endPoint y: 60, distance: 63.1
click at [1436, 60] on div "Directory Layout Work Areas Layout Add space Resize Desks Points of Interest Fu…" at bounding box center [784, 304] width 1568 height 557
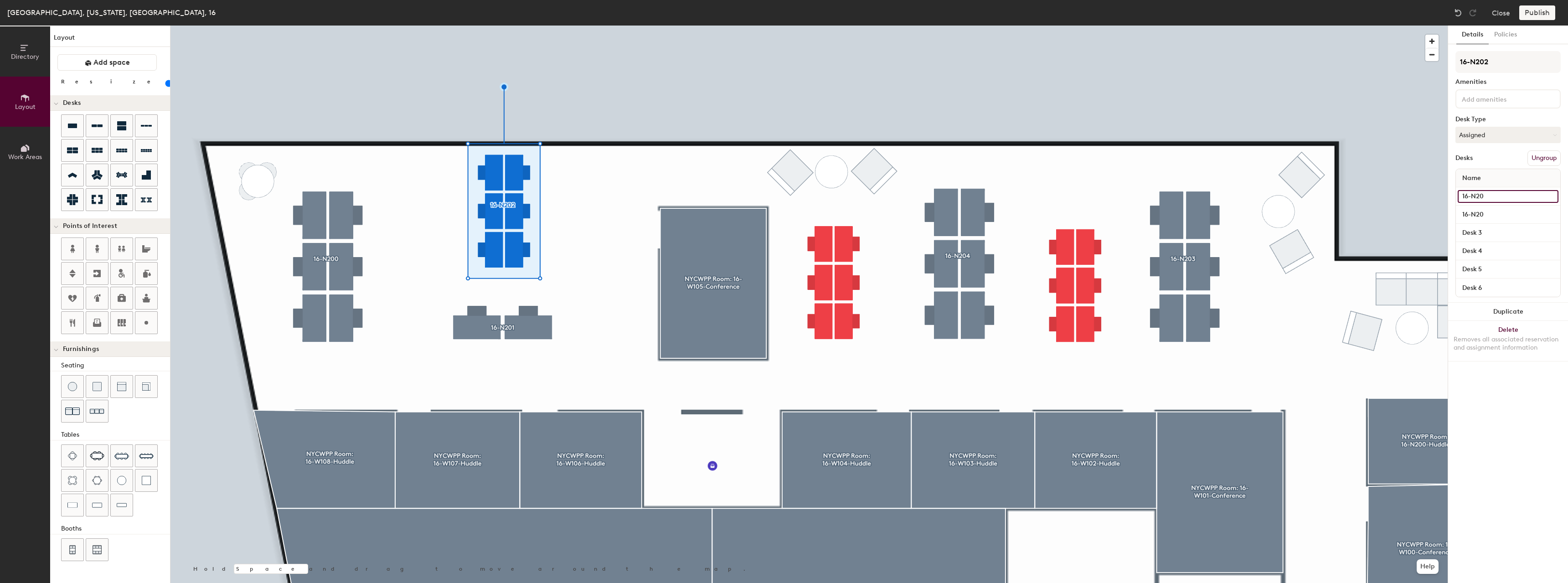
click at [1476, 194] on input "16-N20" at bounding box center [1508, 196] width 100 height 13
paste input "2"
type input "16-N202"
click at [1481, 212] on input "16-N20" at bounding box center [1508, 215] width 100 height 13
paste input "2"
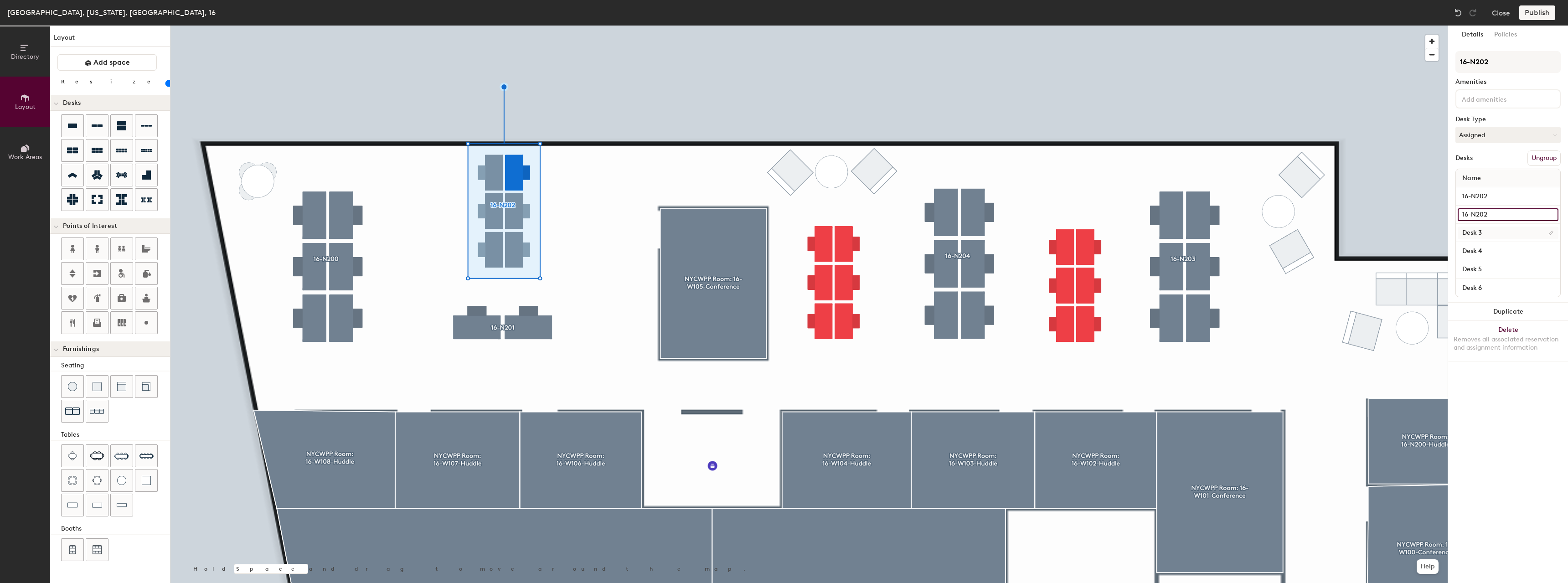
type input "16-N202"
click at [1476, 229] on input "Desk 3" at bounding box center [1508, 233] width 100 height 13
paste input "16-N202"
type input "16-N202"
click at [1478, 250] on input "Desk 4" at bounding box center [1508, 251] width 100 height 13
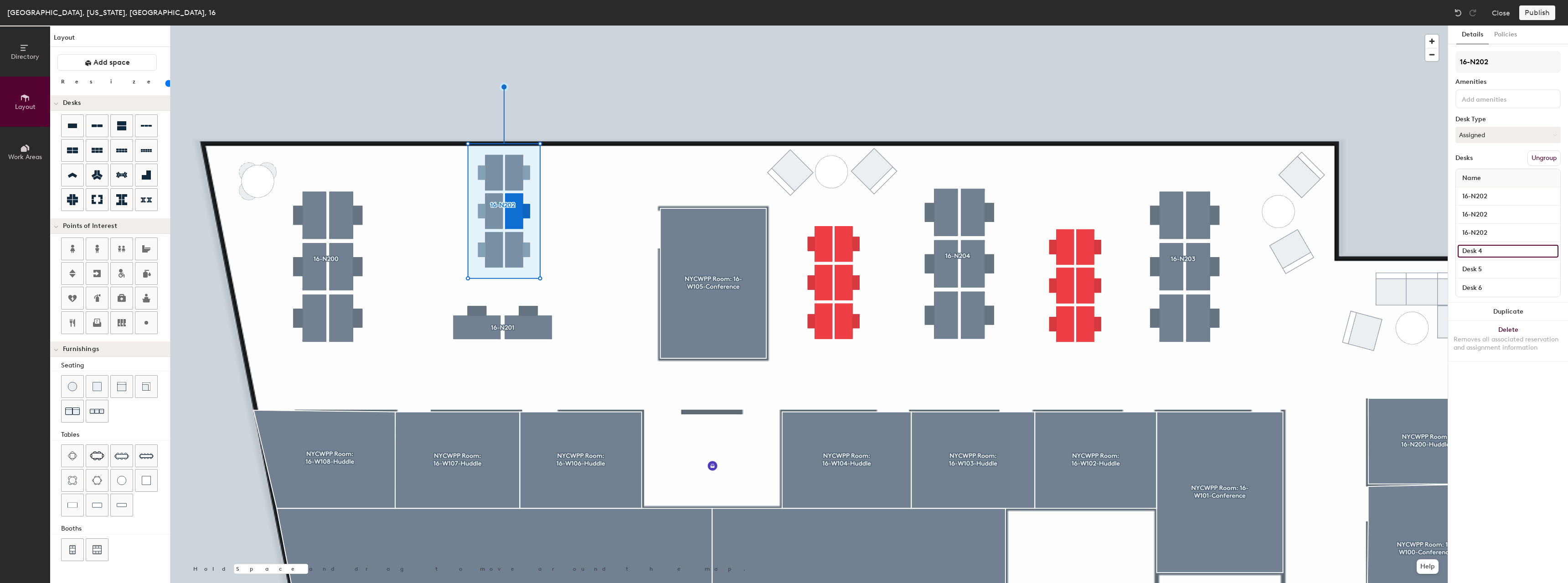
paste input "16-N202"
type input "16-N202"
click at [1477, 270] on input "Desk 5" at bounding box center [1508, 270] width 100 height 13
paste input "16-N202"
type input "16-N202"
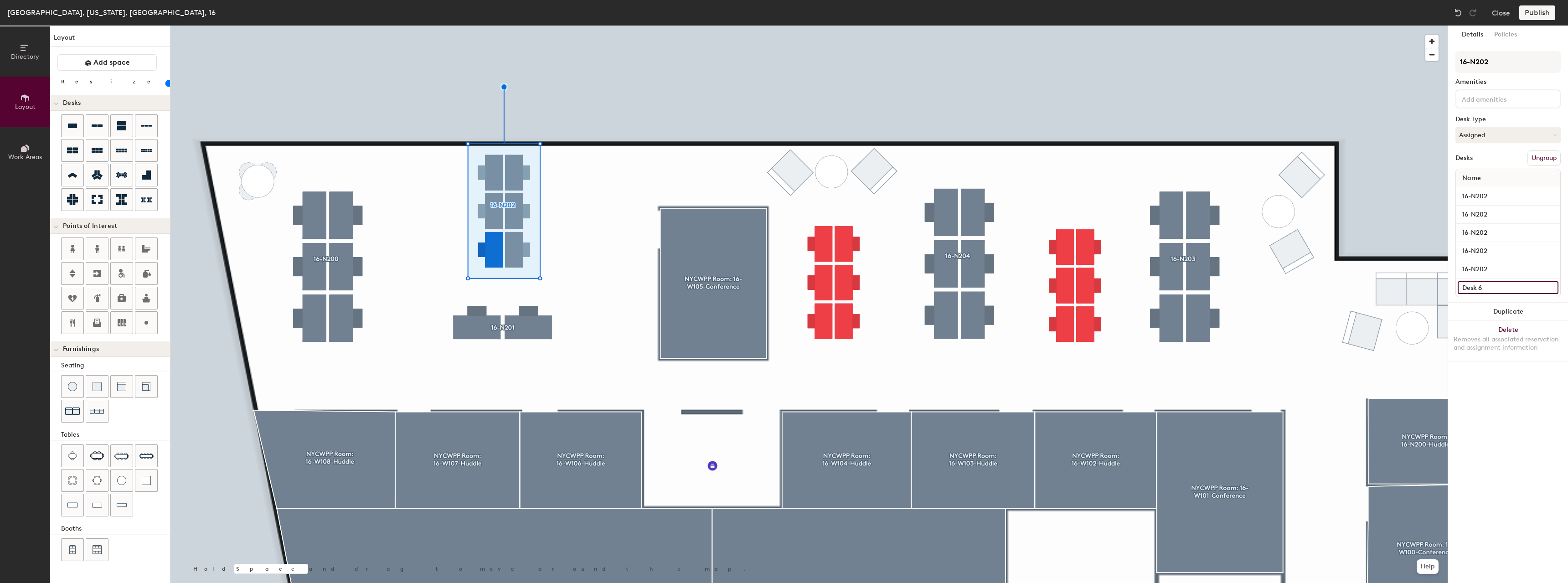
click at [1481, 289] on input "Desk 6" at bounding box center [1508, 288] width 100 height 13
paste input "16-N202"
type input "16-N202"
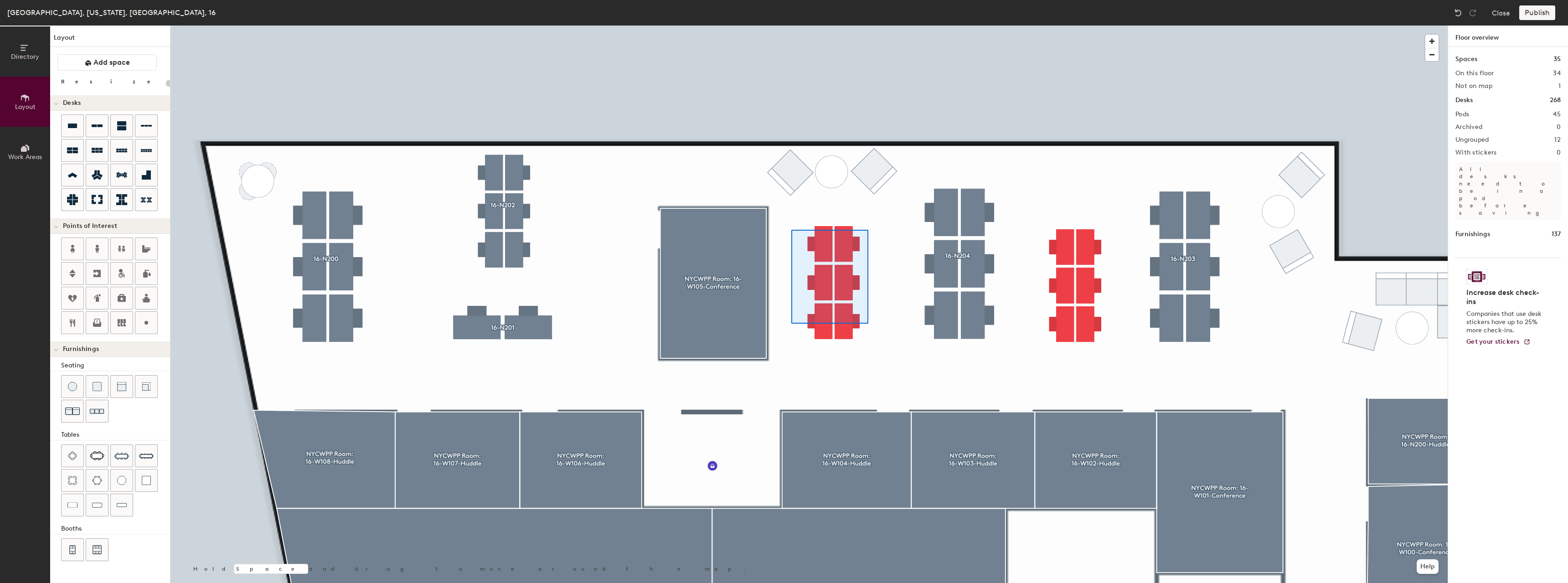
type input "60"
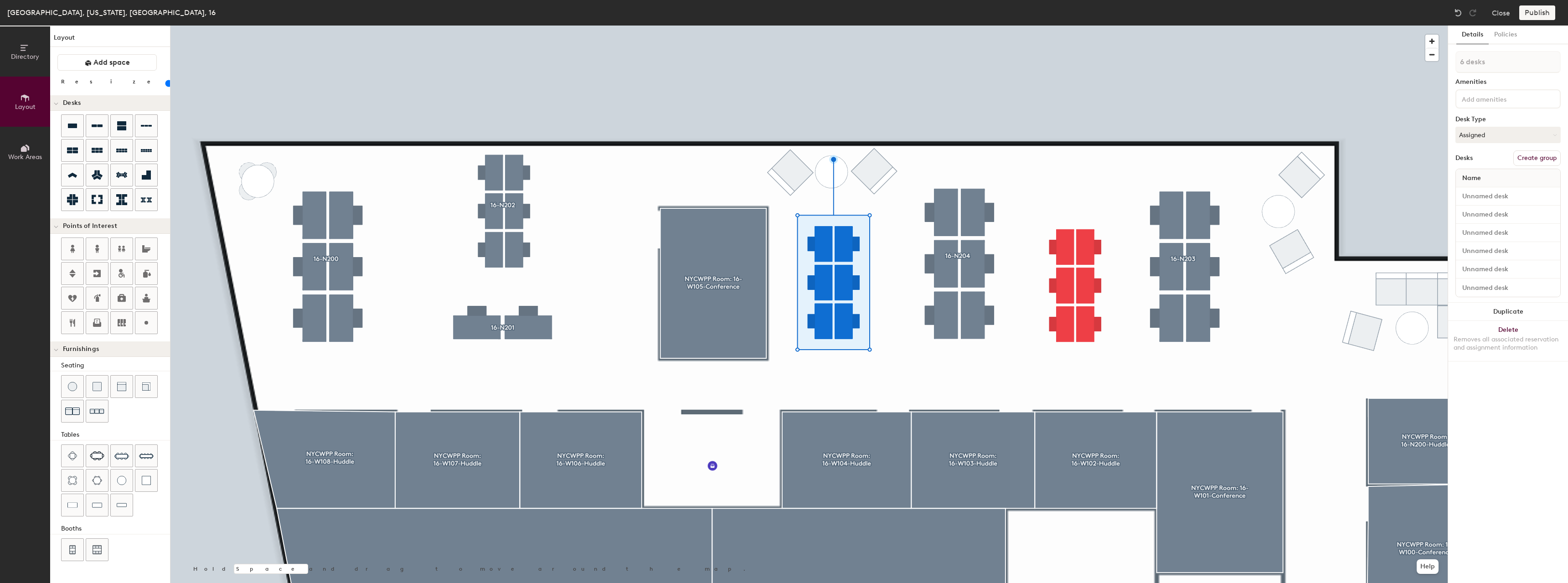
click at [1523, 160] on button "Create group" at bounding box center [1537, 158] width 47 height 16
drag, startPoint x: 1500, startPoint y: 63, endPoint x: 1429, endPoint y: 54, distance: 71.6
click at [1429, 54] on div "Directory Layout Work Areas Layout Add space Resize Desks Points of Interest Fu…" at bounding box center [784, 304] width 1568 height 557
type input "16-N203"
click at [1473, 199] on input "Desk 1" at bounding box center [1508, 196] width 100 height 13
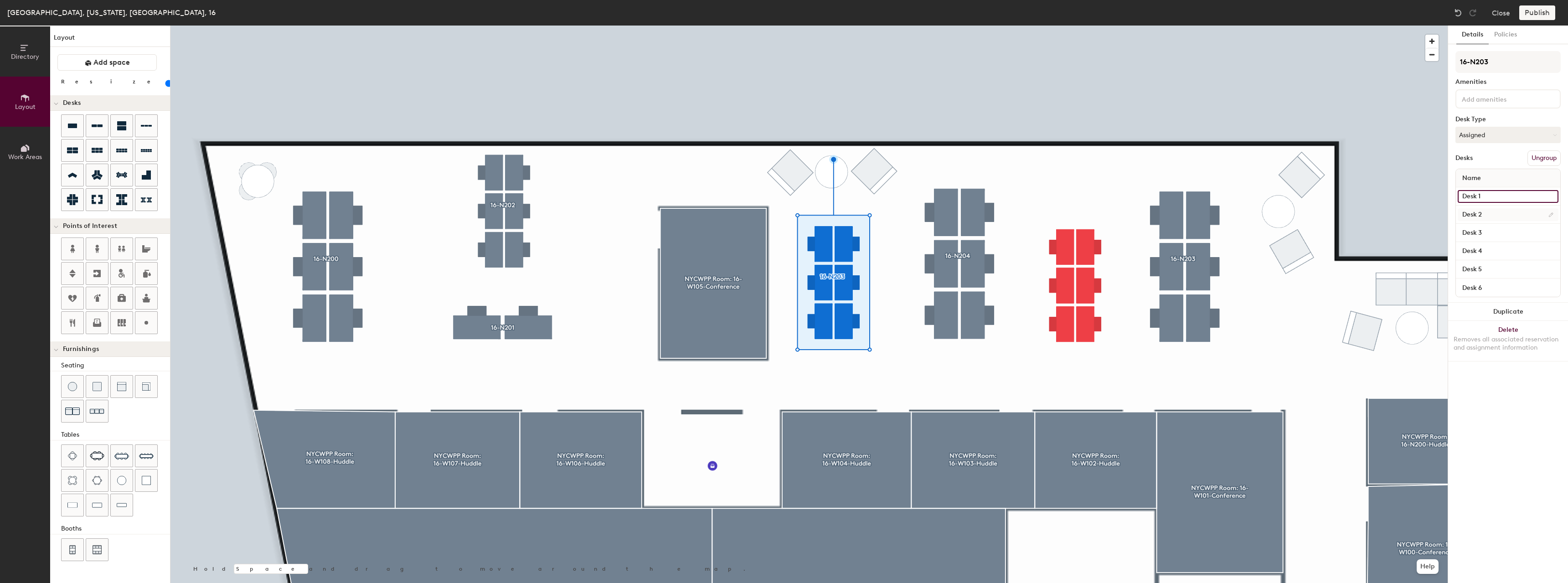
paste input "16-N203"
type input "16-N203"
click at [1478, 214] on input "Desk 2" at bounding box center [1508, 215] width 100 height 13
paste input "16-N203"
type input "16-N203"
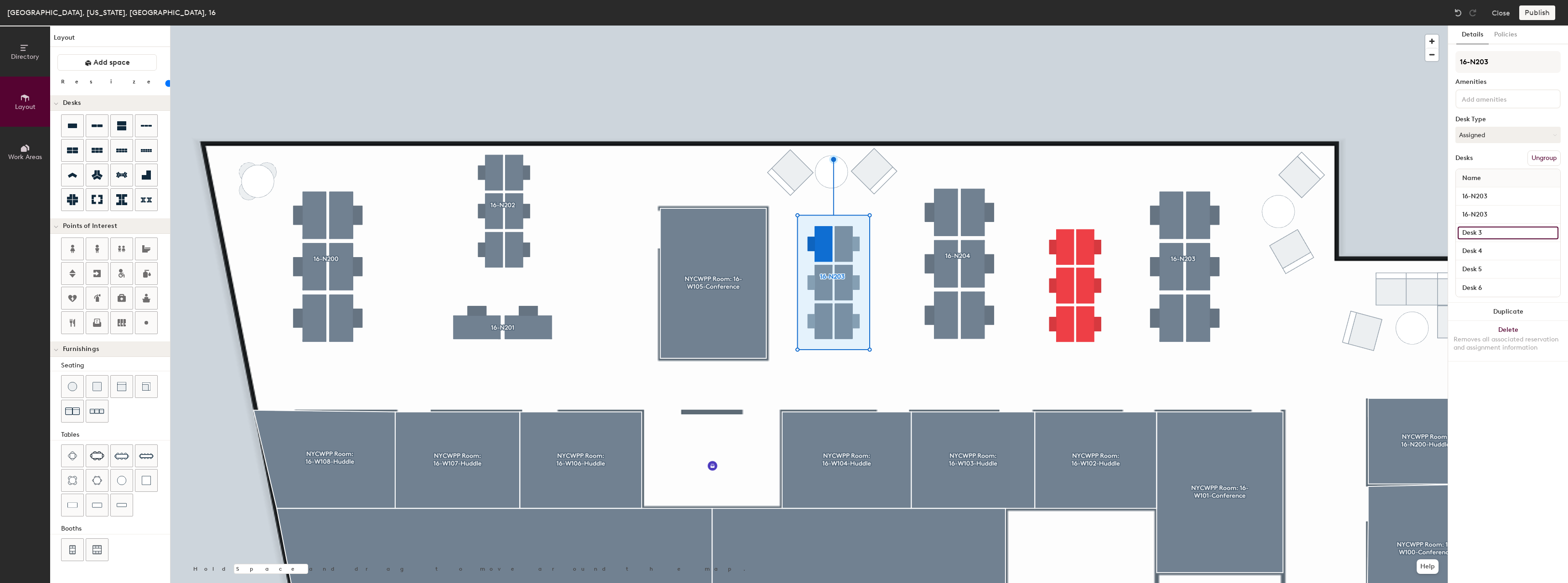
click at [1477, 231] on input "Desk 3" at bounding box center [1508, 233] width 100 height 13
paste input "16-N20"
type input "16-N203"
click at [1473, 248] on input "Desk 4" at bounding box center [1508, 251] width 100 height 13
paste input "16-N203"
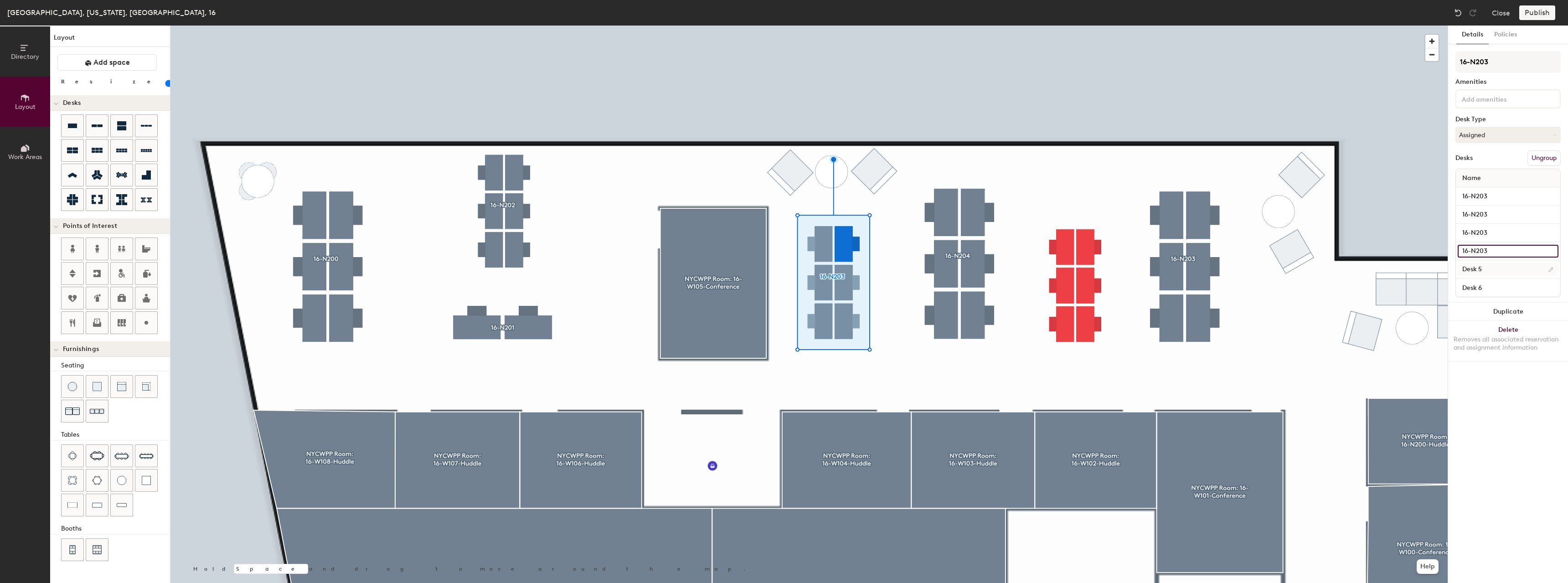
type input "16-N203"
click at [1478, 267] on input "Desk 5" at bounding box center [1508, 270] width 100 height 13
paste input "16-N203"
type input "16-N203"
click at [1480, 286] on input "Desk 6" at bounding box center [1508, 288] width 100 height 13
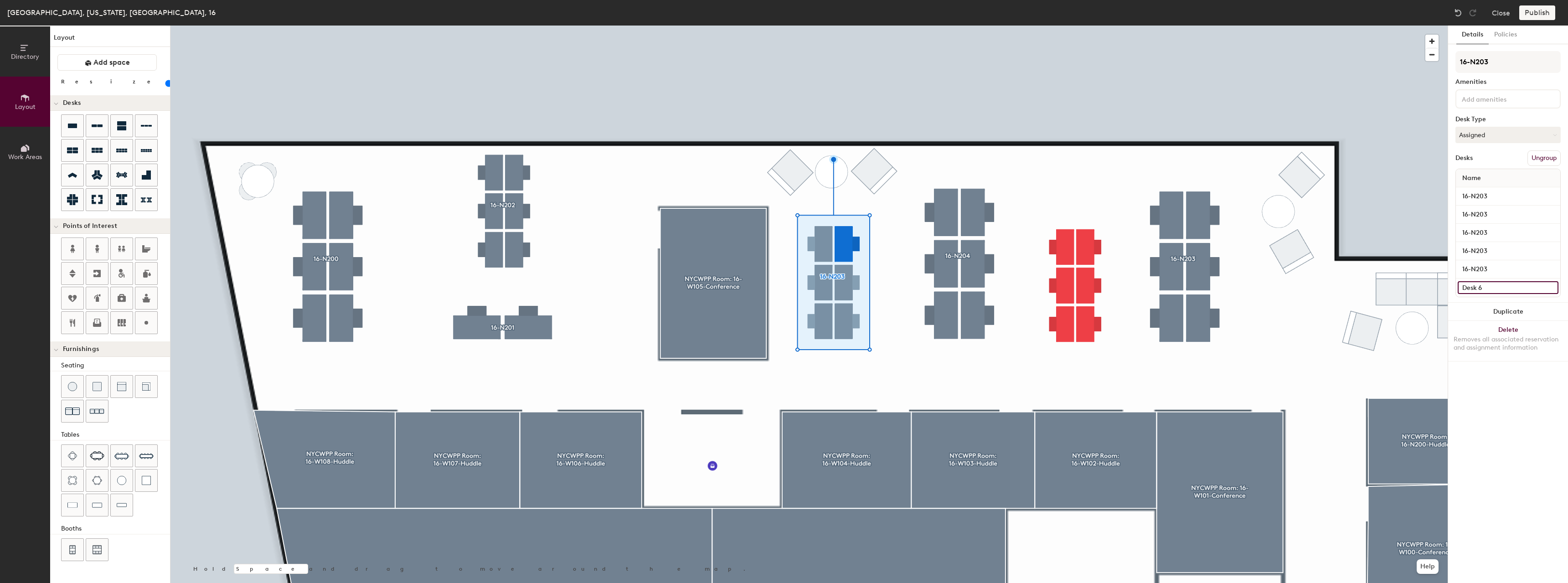
paste input "16-N203"
type input "16-N203"
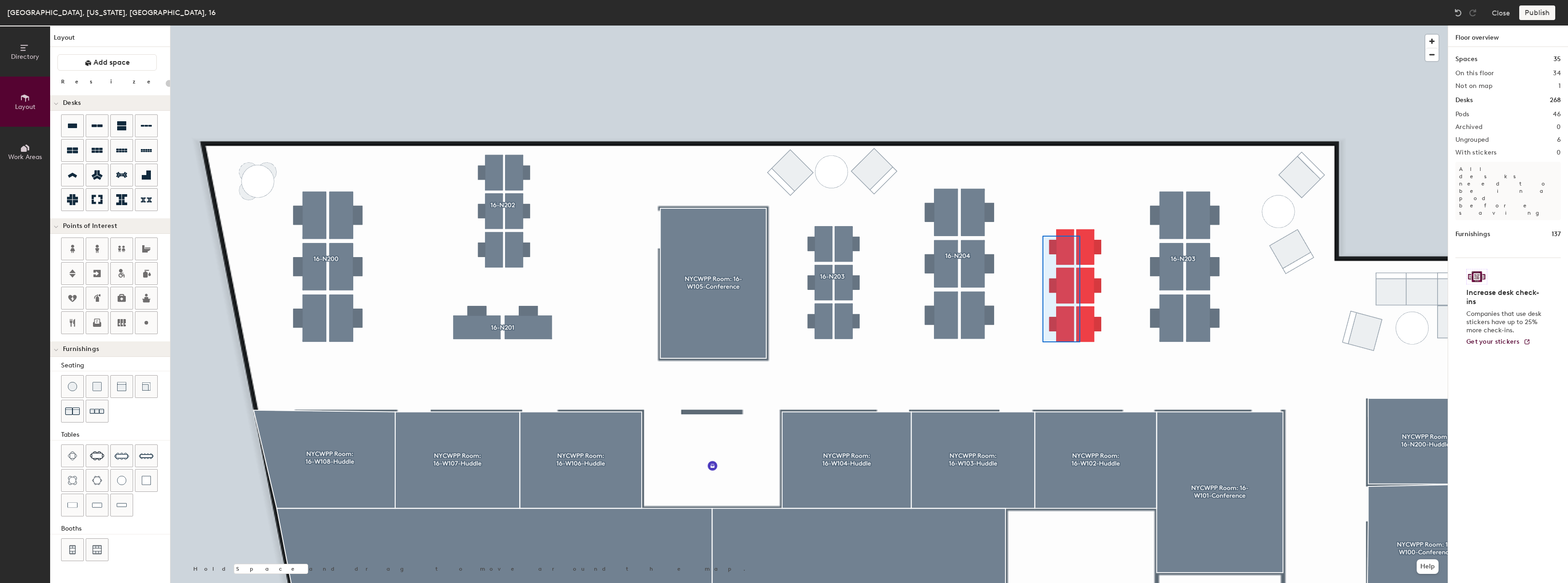
type input "60"
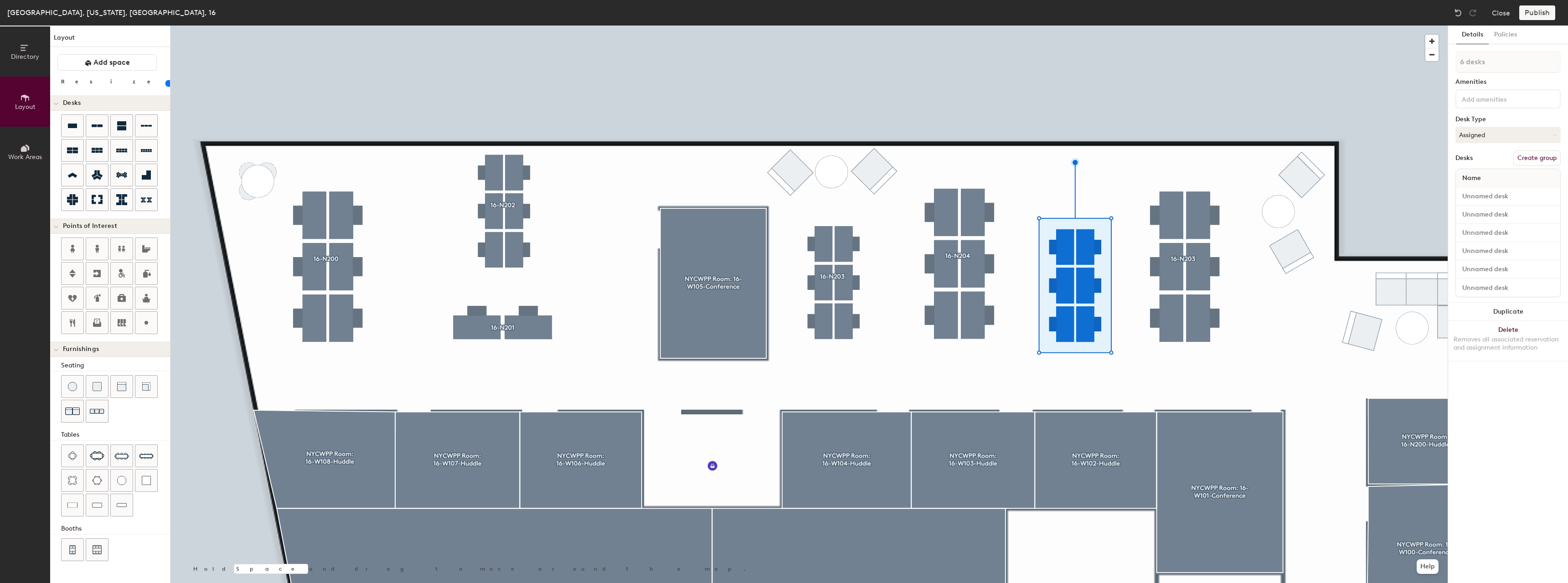
click at [1526, 157] on button "Create group" at bounding box center [1537, 158] width 47 height 16
drag, startPoint x: 1467, startPoint y: 56, endPoint x: 1449, endPoint y: 53, distance: 18.2
click at [1449, 53] on div "Details Policies Pod 47 Amenities Desk Type Assigned Desks Ungroup Name Desk 1 …" at bounding box center [1508, 304] width 120 height 557
drag, startPoint x: 1498, startPoint y: 66, endPoint x: 1452, endPoint y: 65, distance: 46.0
click at [1452, 65] on div "Details Policies 16-N205 Amenities Desk Type Assigned Desks Ungroup Name Desk 1…" at bounding box center [1508, 304] width 120 height 557
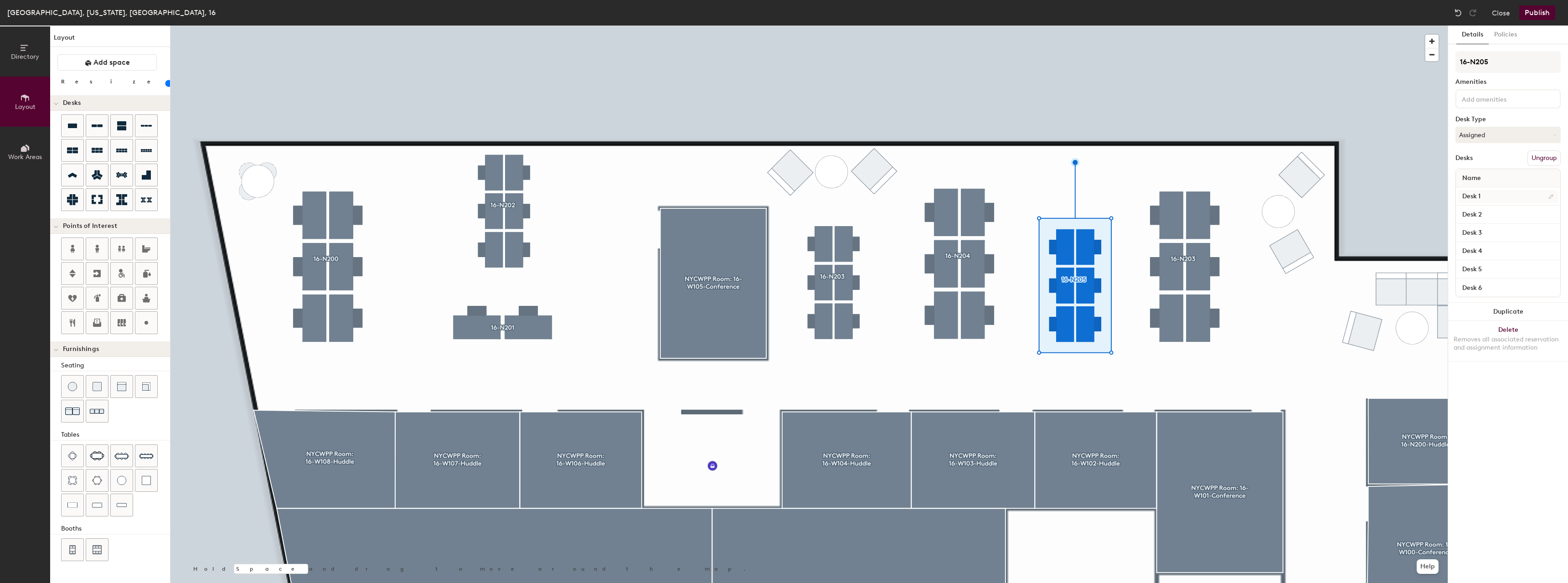
type input "16-N205"
click at [1475, 194] on input "Desk 1" at bounding box center [1508, 196] width 100 height 13
paste input "16-N205"
type input "16-N205"
click at [1473, 214] on input "Desk 2" at bounding box center [1508, 215] width 100 height 13
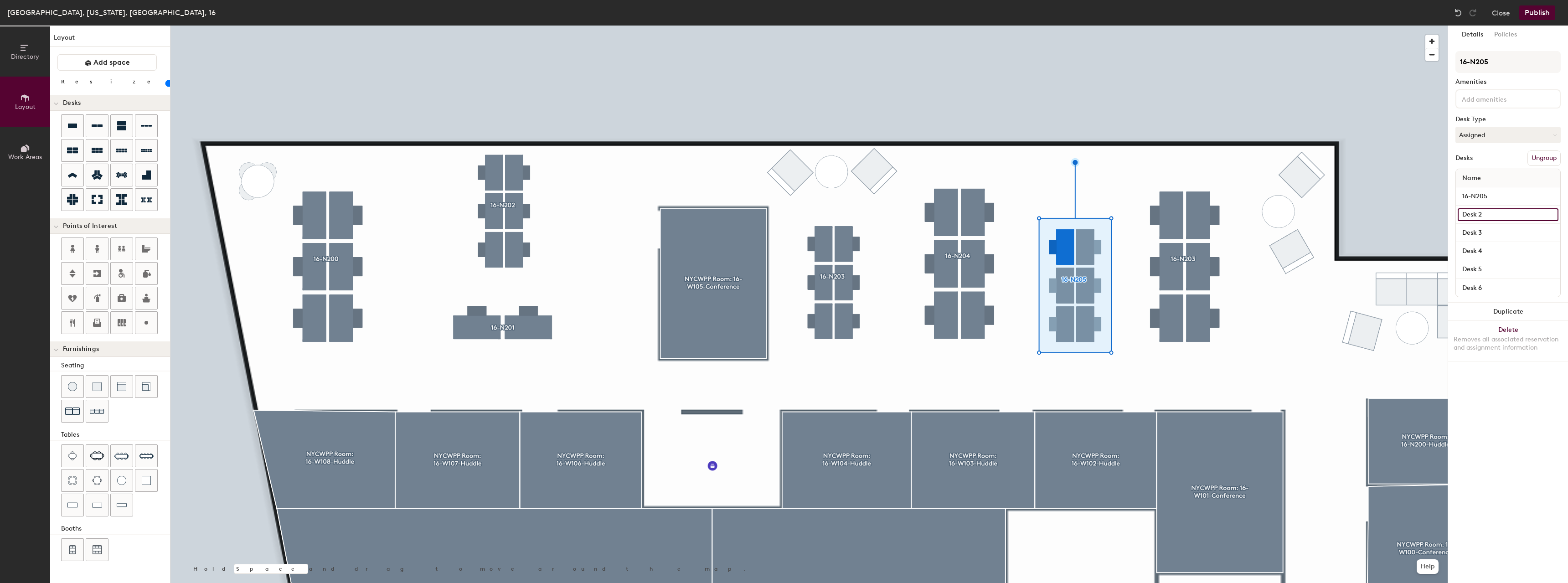
paste input "16-N205"
type input "16-N205"
click at [1475, 234] on input "Desk 3" at bounding box center [1508, 233] width 100 height 13
paste input "16-N205"
type input "16-N205"
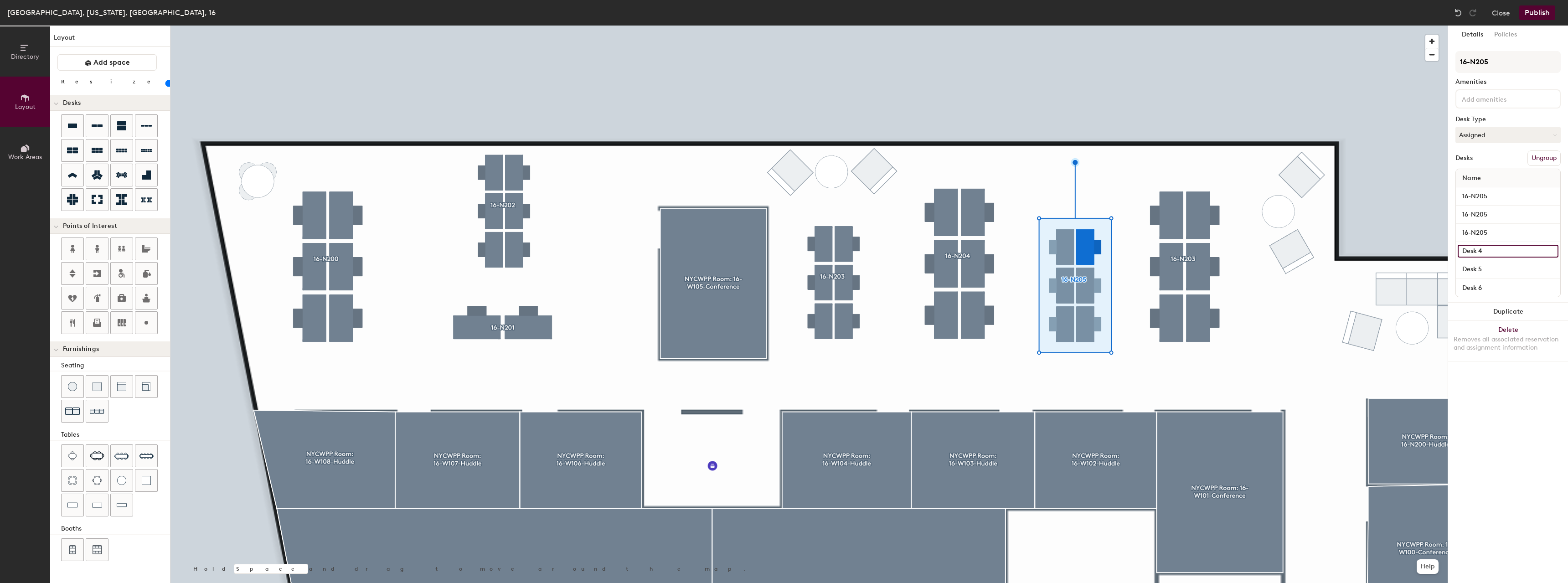
click at [1476, 248] on input "Desk 4" at bounding box center [1508, 251] width 100 height 13
paste input "16-N205"
type input "16-N205"
click at [1477, 267] on input "Desk 5" at bounding box center [1508, 270] width 100 height 13
paste input "16-N20"
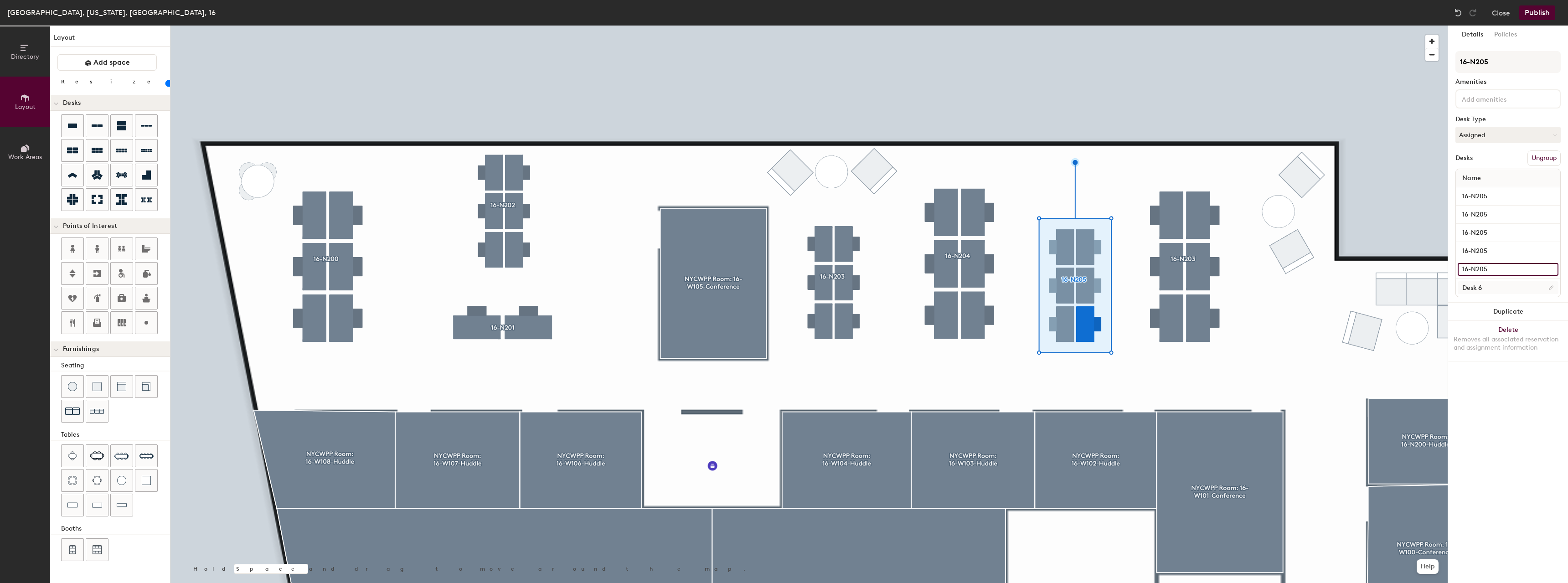
type input "16-N205"
click at [1480, 288] on input "Desk 6" at bounding box center [1508, 288] width 100 height 13
paste input "16-N205"
type input "16-N205"
type input "80"
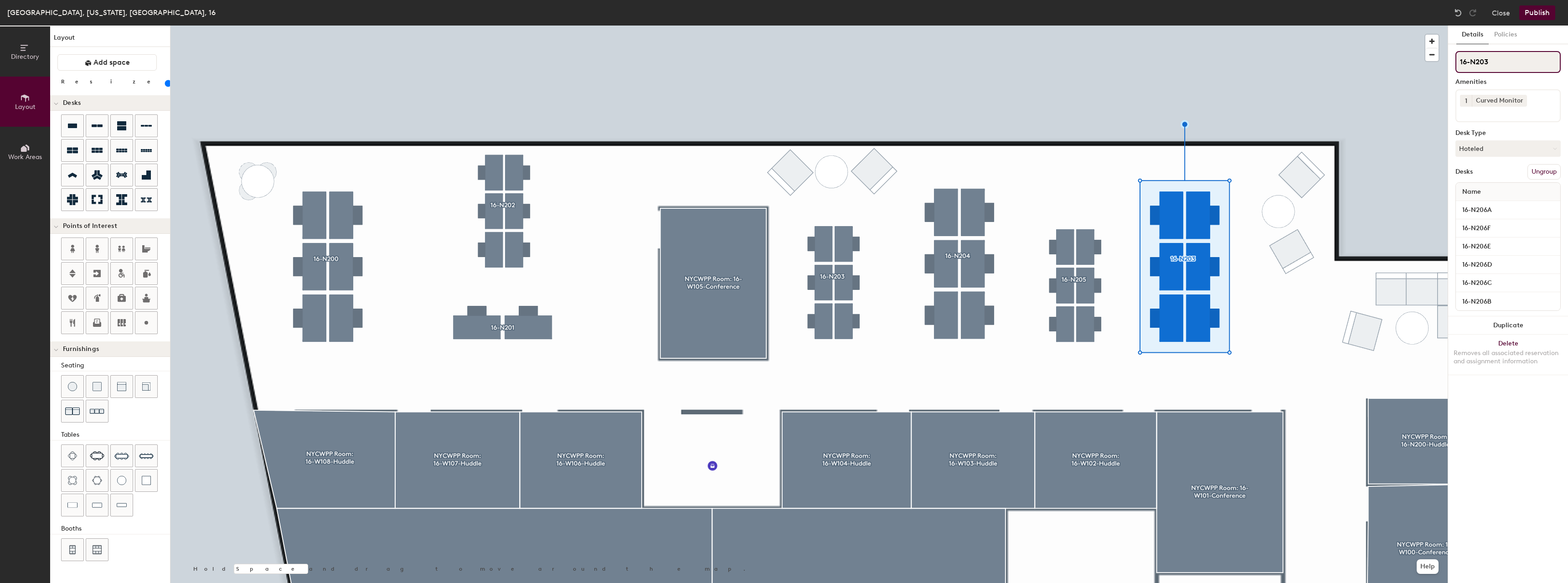
click at [1501, 65] on input "16-N203" at bounding box center [1508, 62] width 105 height 22
type input "16-N206"
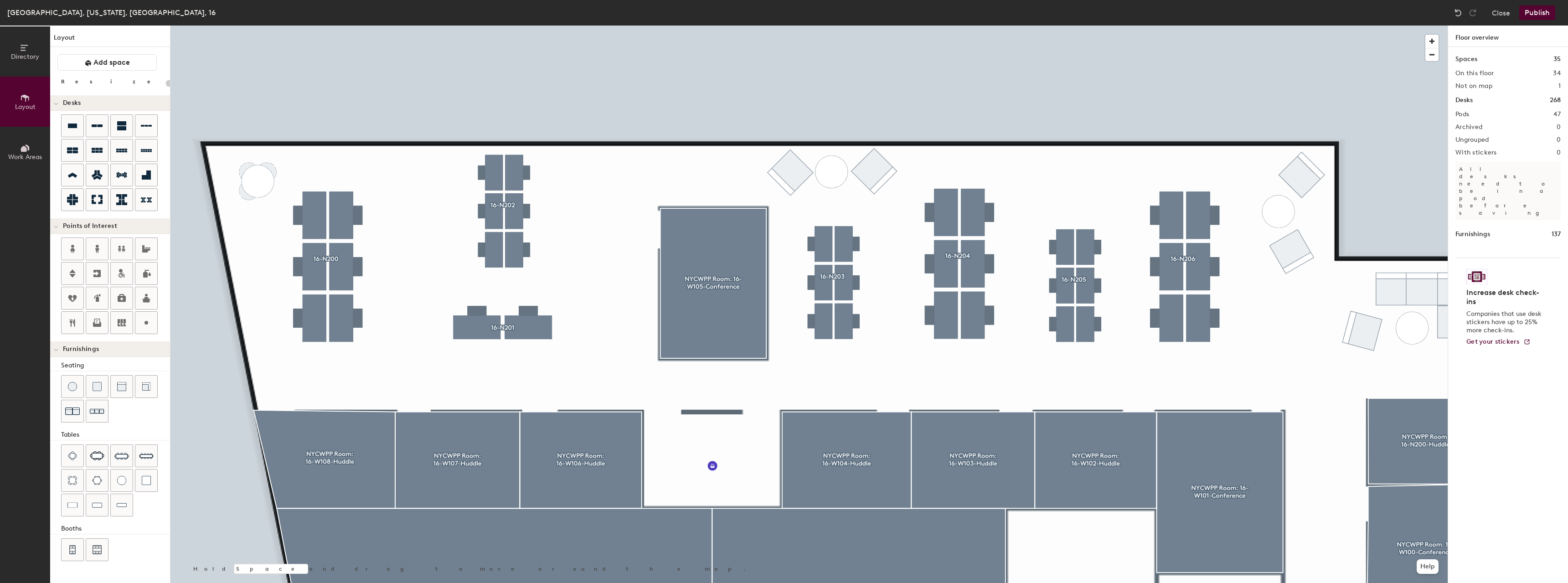
type input "60"
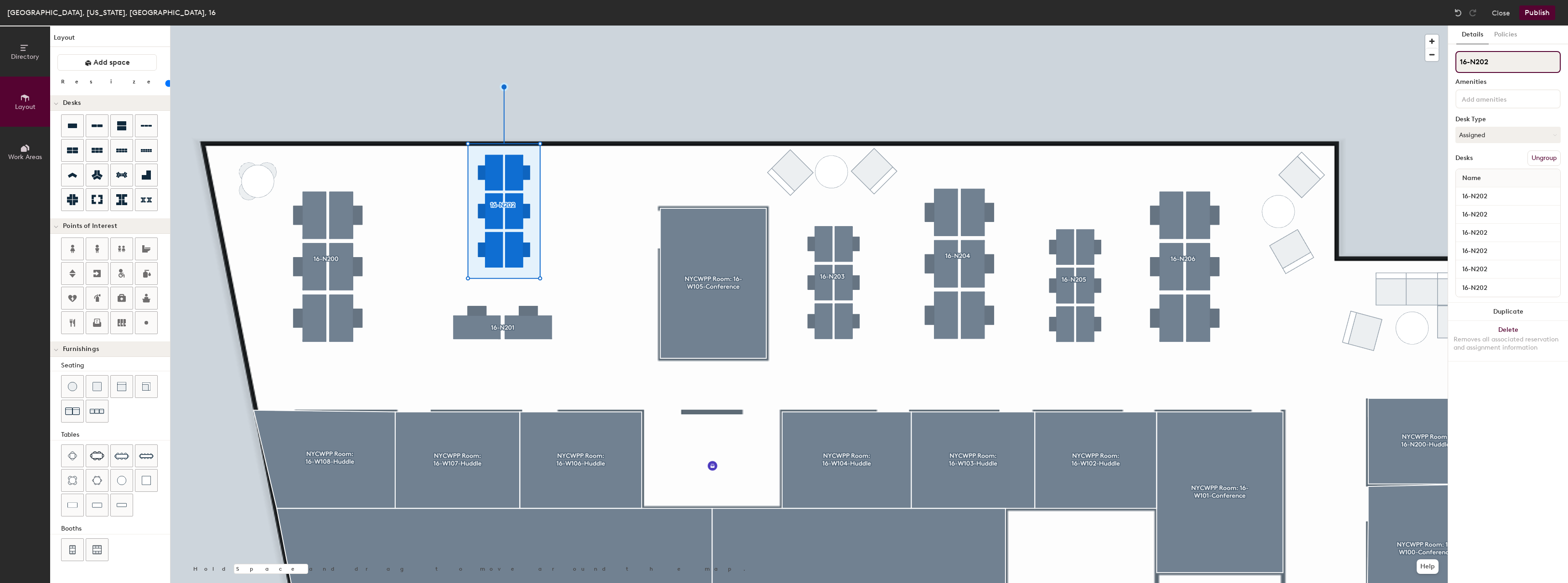
click at [1511, 63] on input "16-N202" at bounding box center [1508, 62] width 105 height 22
drag, startPoint x: 1492, startPoint y: 61, endPoint x: 1561, endPoint y: 67, distance: 69.3
click at [1561, 67] on div "Details Policies 16-N202 - OVAL TABLE Amenities Desk Type Assigned Desks Ungrou…" at bounding box center [1508, 304] width 120 height 557
type input "16-N202 - OVAL TABLE"
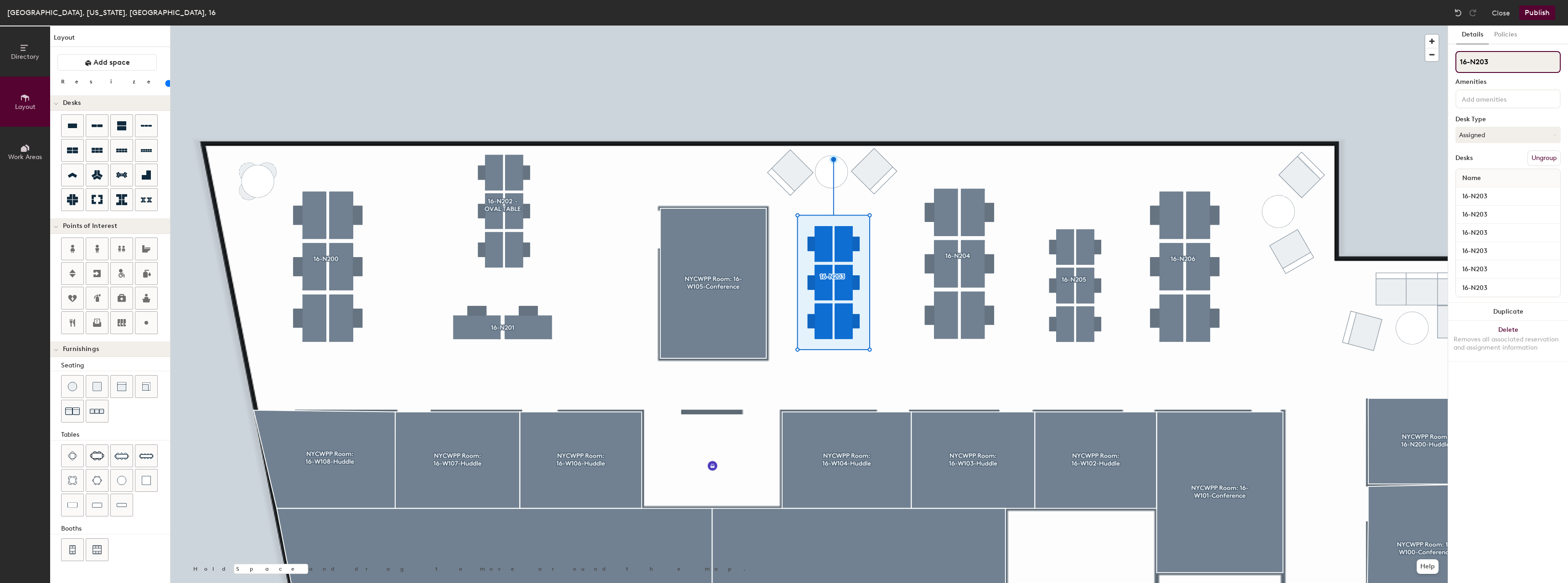
click at [1505, 68] on input "16-N203" at bounding box center [1508, 62] width 105 height 22
paste input "- OVAL TABLE"
click at [1488, 62] on input "16-N203- OVAL TABLE" at bounding box center [1508, 62] width 105 height 22
type input "16-N203 - OVAL TABLE"
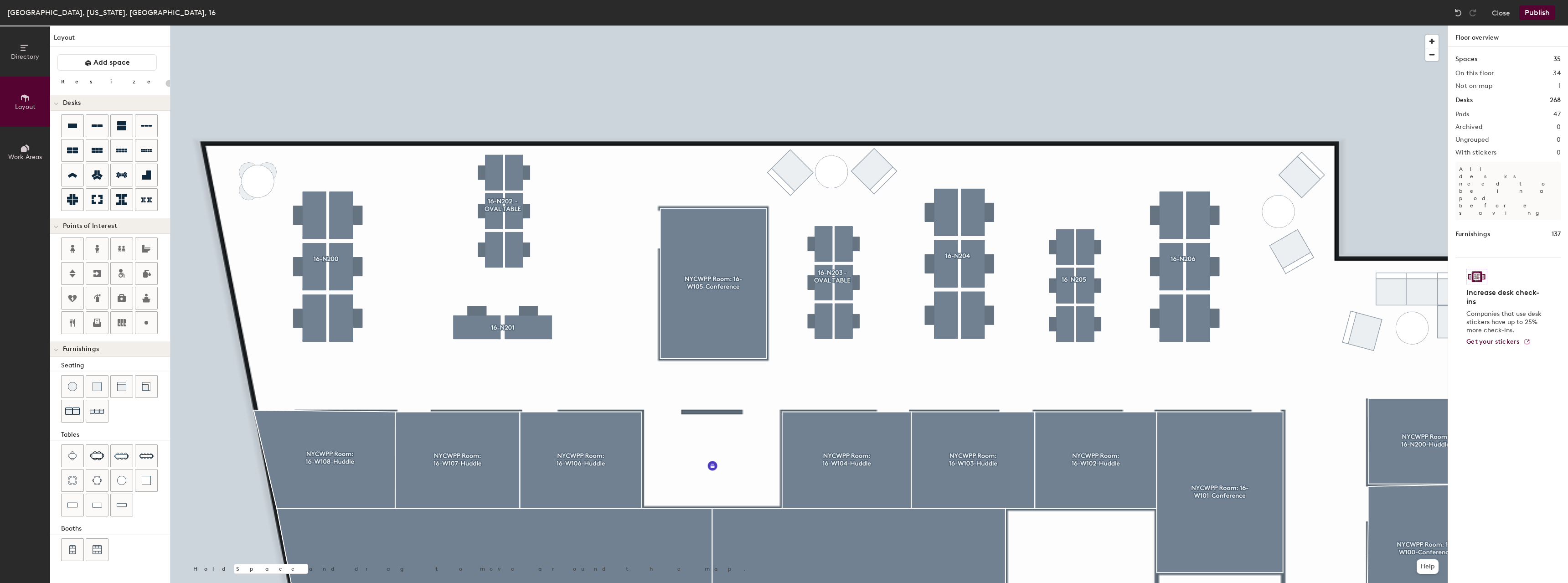
type input "60"
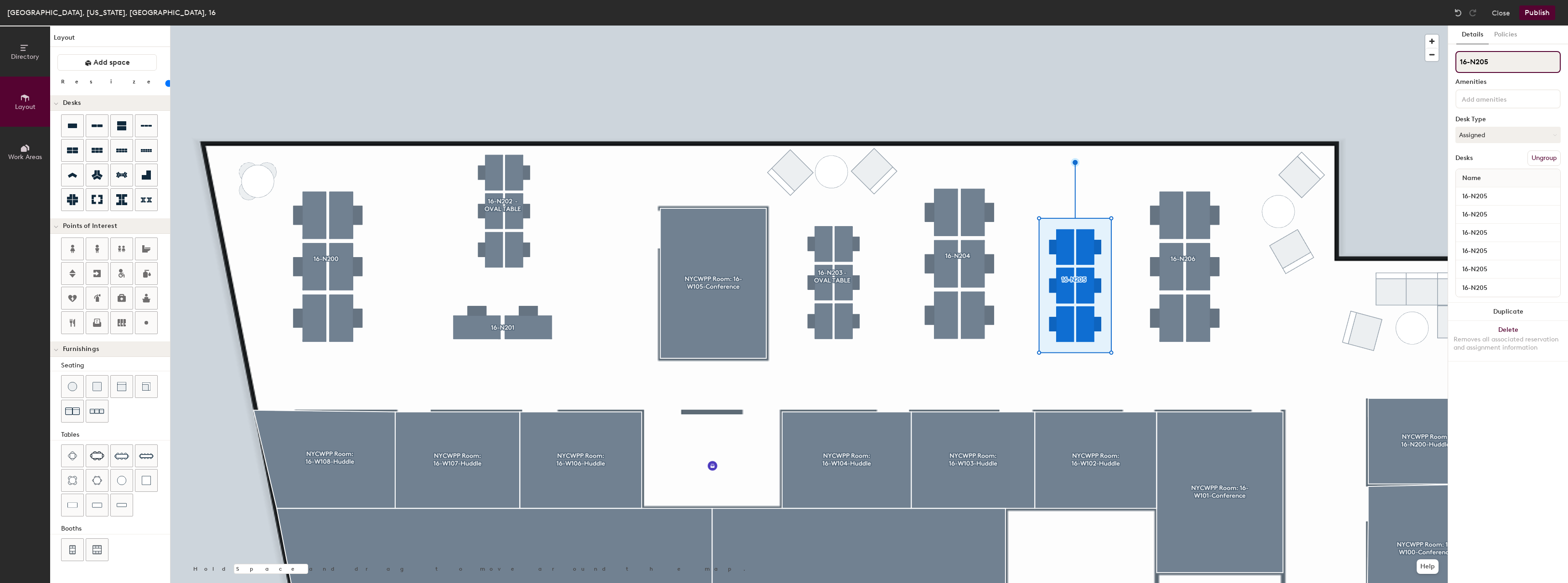
click at [1495, 56] on input "16-N205" at bounding box center [1508, 62] width 105 height 22
paste input "- OVAL TABLE"
type input "16-N205 - OVAL TABLE"
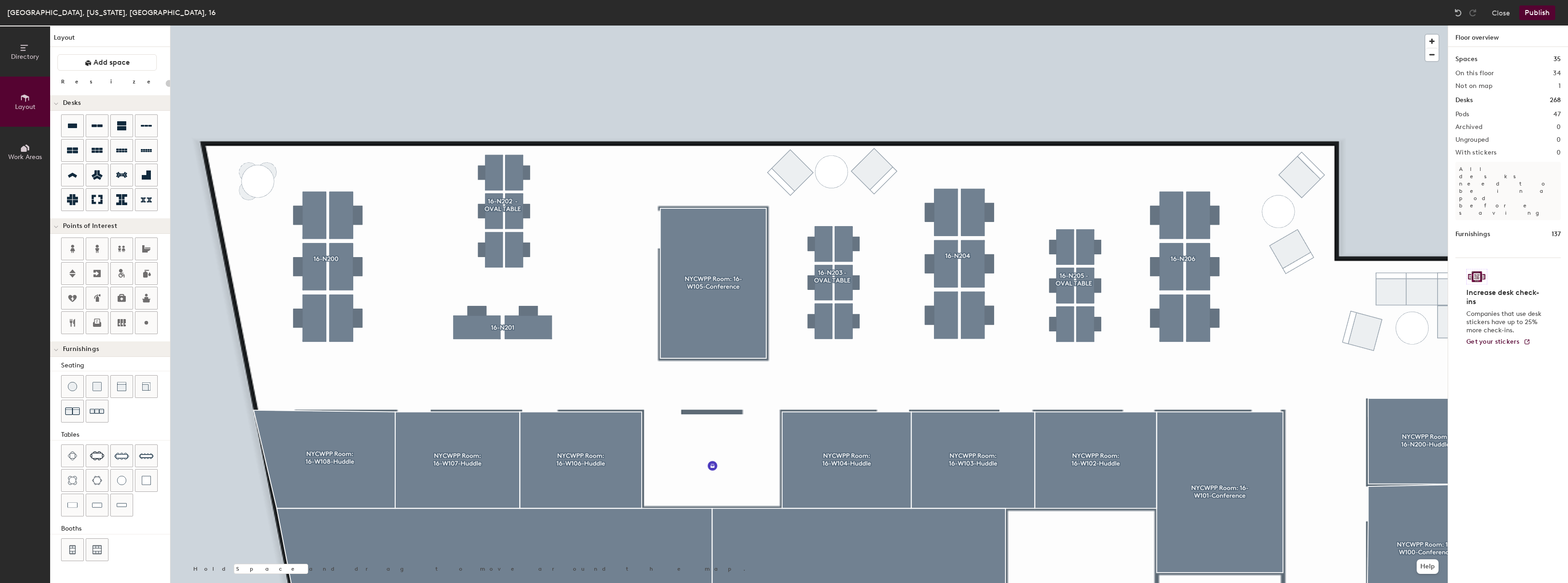
type input "20"
type input "60"
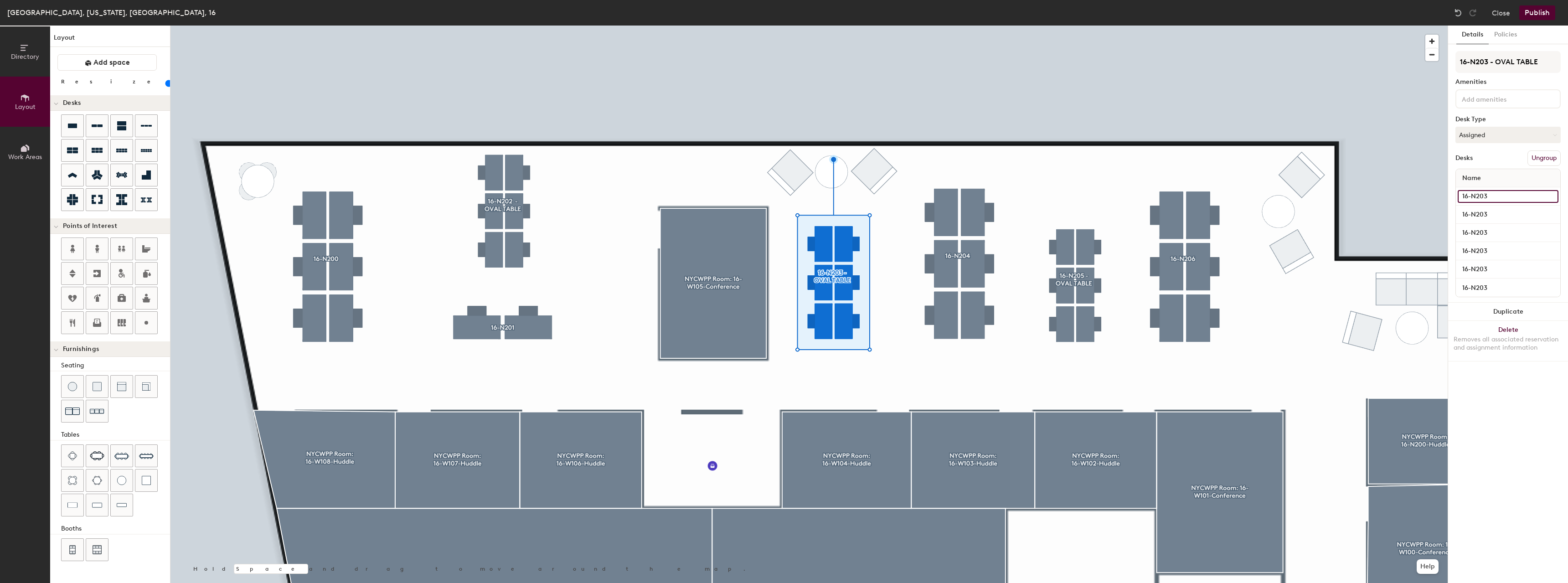
click at [1489, 198] on input "16-N203" at bounding box center [1508, 196] width 100 height 13
click at [1492, 197] on input "16-N203" at bounding box center [1508, 196] width 100 height 13
type input "16-N203A"
click at [1486, 217] on input "16-N203" at bounding box center [1508, 215] width 100 height 13
click at [1495, 216] on input "16-N203" at bounding box center [1508, 215] width 100 height 13
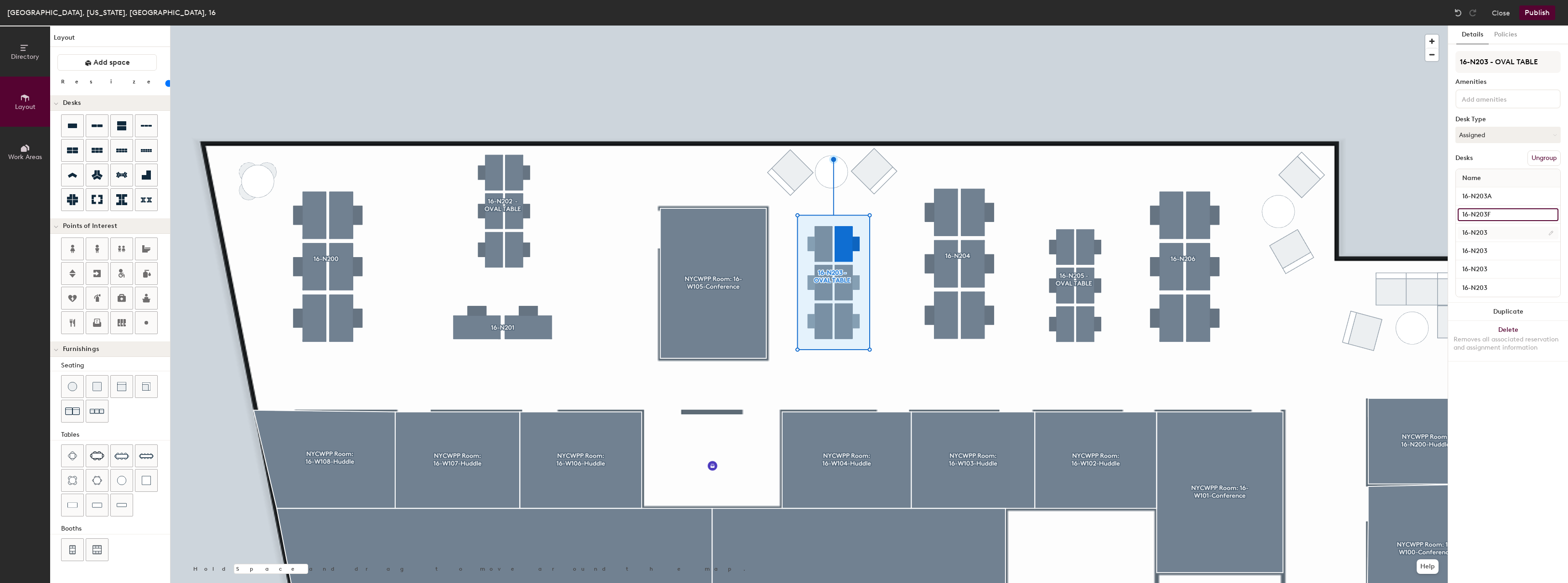
type input "16-N203F"
click at [1486, 232] on input "16-N203" at bounding box center [1508, 233] width 100 height 13
click at [1493, 231] on input "16-N203" at bounding box center [1508, 233] width 100 height 13
type input "16-N203E"
click at [1481, 257] on input "16-N203" at bounding box center [1508, 251] width 100 height 13
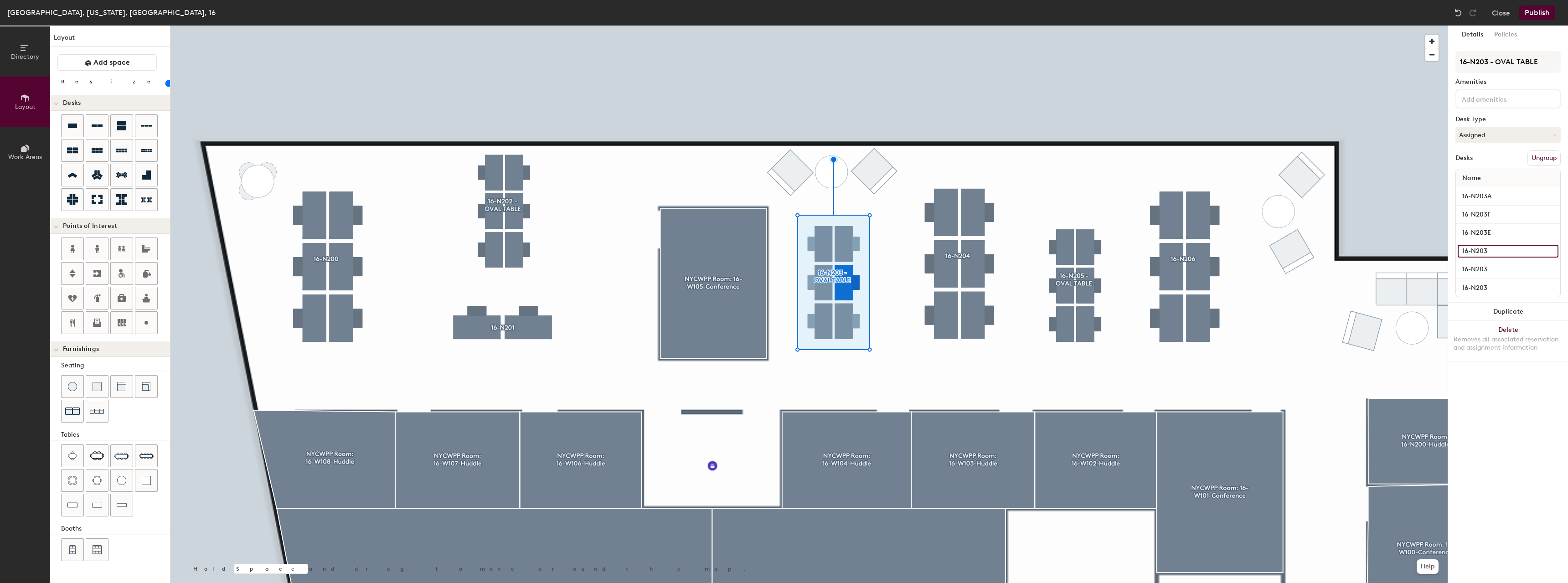
click at [1492, 251] on input "16-N203" at bounding box center [1508, 251] width 100 height 13
type input "16-N203D"
click at [1485, 267] on input "16-N203" at bounding box center [1508, 270] width 100 height 13
click at [1491, 268] on input "16-N203" at bounding box center [1508, 270] width 100 height 13
type input "16-N203C"
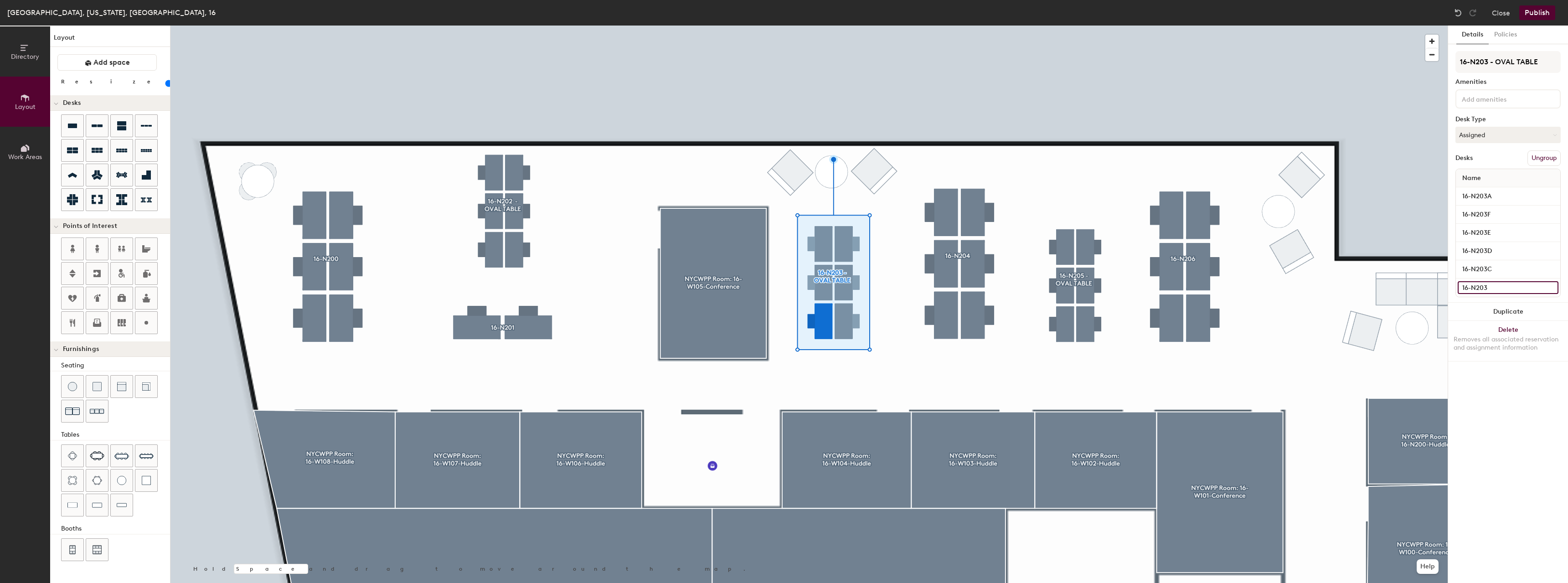
click at [1488, 285] on input "16-N203" at bounding box center [1508, 288] width 100 height 13
click at [1490, 288] on input "16-N203" at bounding box center [1508, 288] width 100 height 13
type input "16-N203B"
click at [1058, 26] on div at bounding box center [809, 26] width 1277 height 0
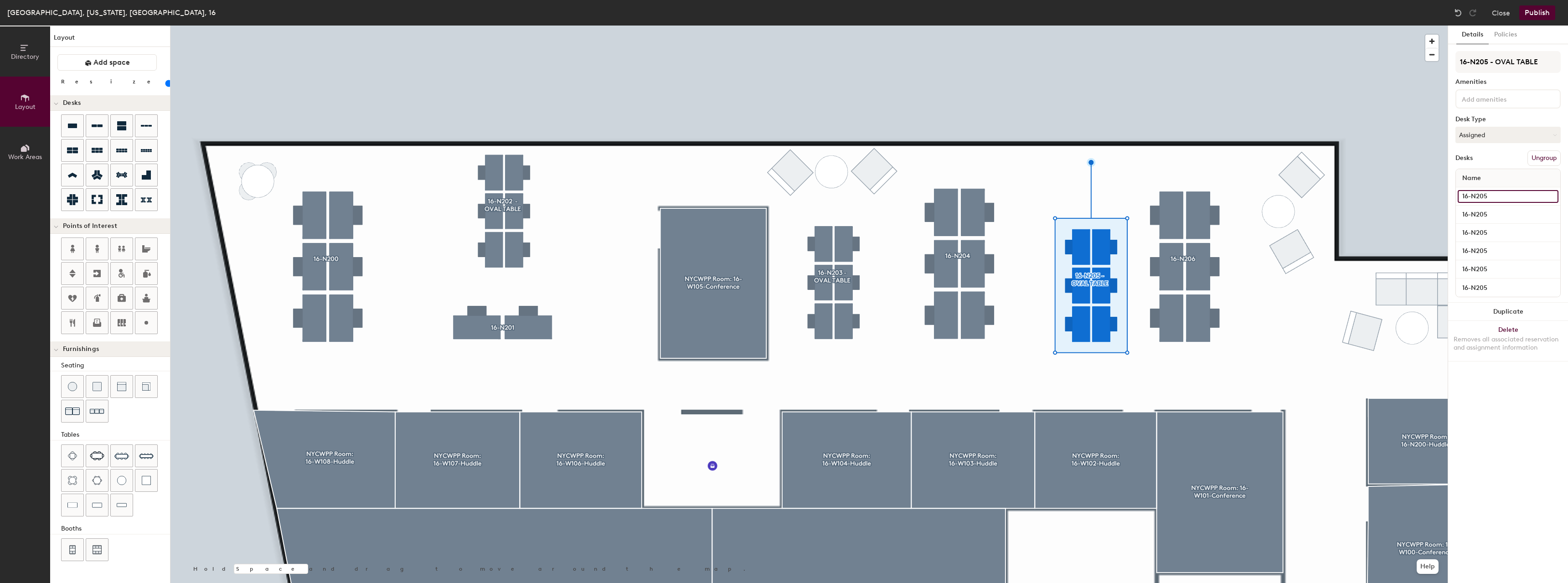
click at [1485, 197] on input "16-N205" at bounding box center [1508, 196] width 100 height 13
click at [1491, 199] on input "16-N205" at bounding box center [1508, 196] width 100 height 13
type input "16-N205A"
click at [1483, 212] on input "16-N205" at bounding box center [1508, 215] width 100 height 13
click at [1490, 214] on input "16-N205" at bounding box center [1508, 215] width 100 height 13
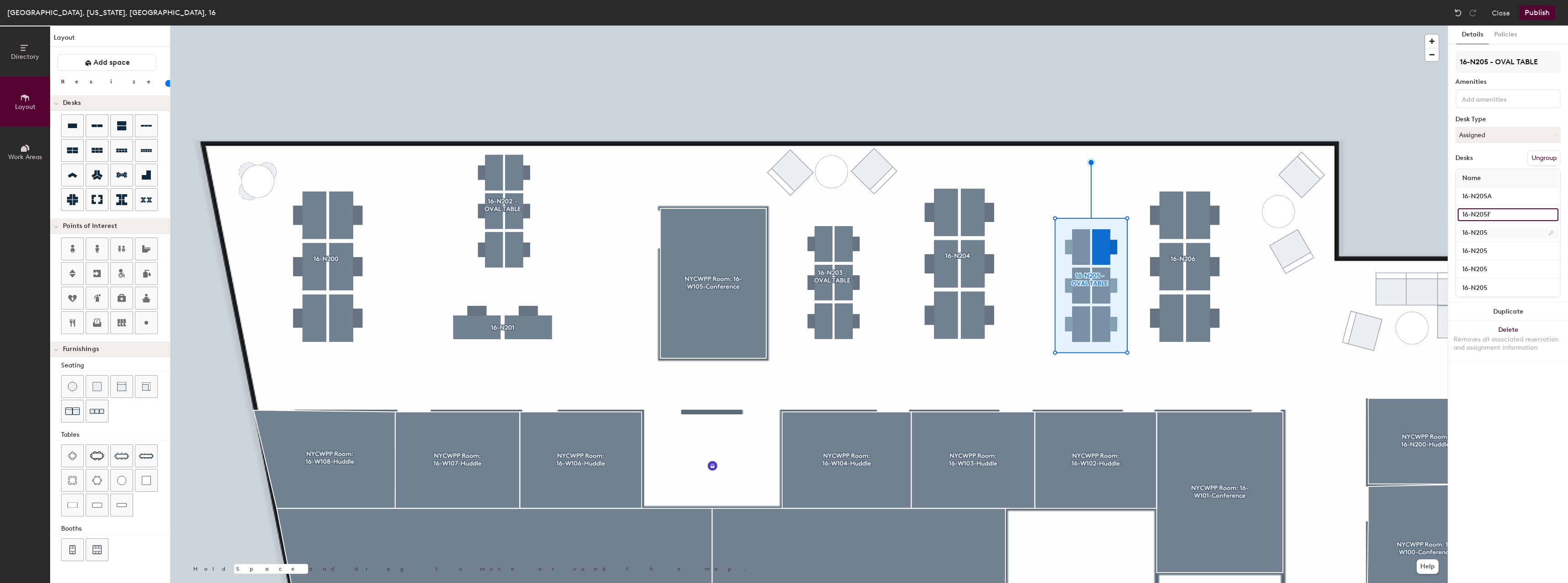
type input "16-N205F"
click at [1486, 230] on input "16-N205" at bounding box center [1508, 233] width 100 height 13
click at [1490, 233] on input "16-N205" at bounding box center [1508, 233] width 100 height 13
type input "16-N205E"
click at [1483, 247] on input "16-N205" at bounding box center [1508, 251] width 100 height 13
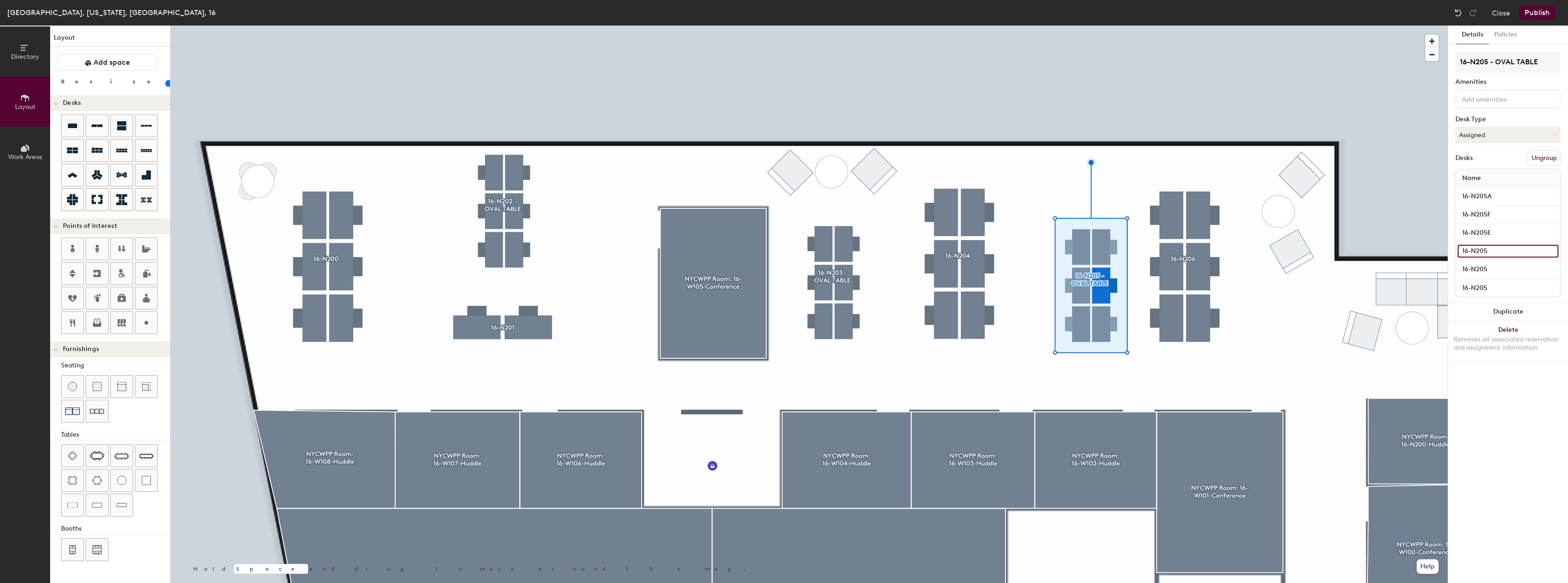
click at [1488, 251] on input "16-N205" at bounding box center [1508, 251] width 100 height 13
type input "16-N205D"
click at [1483, 268] on input "16-N205" at bounding box center [1508, 270] width 100 height 13
click at [1490, 269] on input "16-N205" at bounding box center [1508, 270] width 100 height 13
type input "16-N205C"
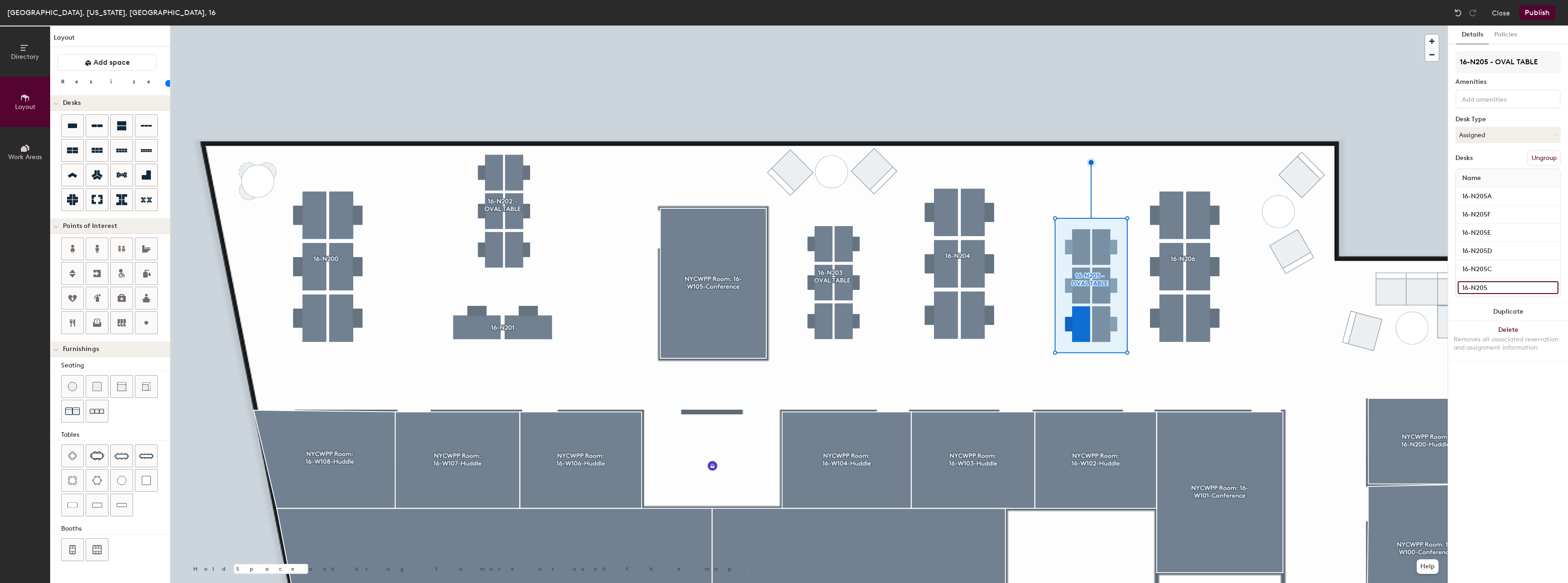
click at [1488, 282] on input "16-N205" at bounding box center [1508, 288] width 100 height 13
click at [1492, 288] on input "16-N205" at bounding box center [1508, 288] width 100 height 13
type input "16-N205B"
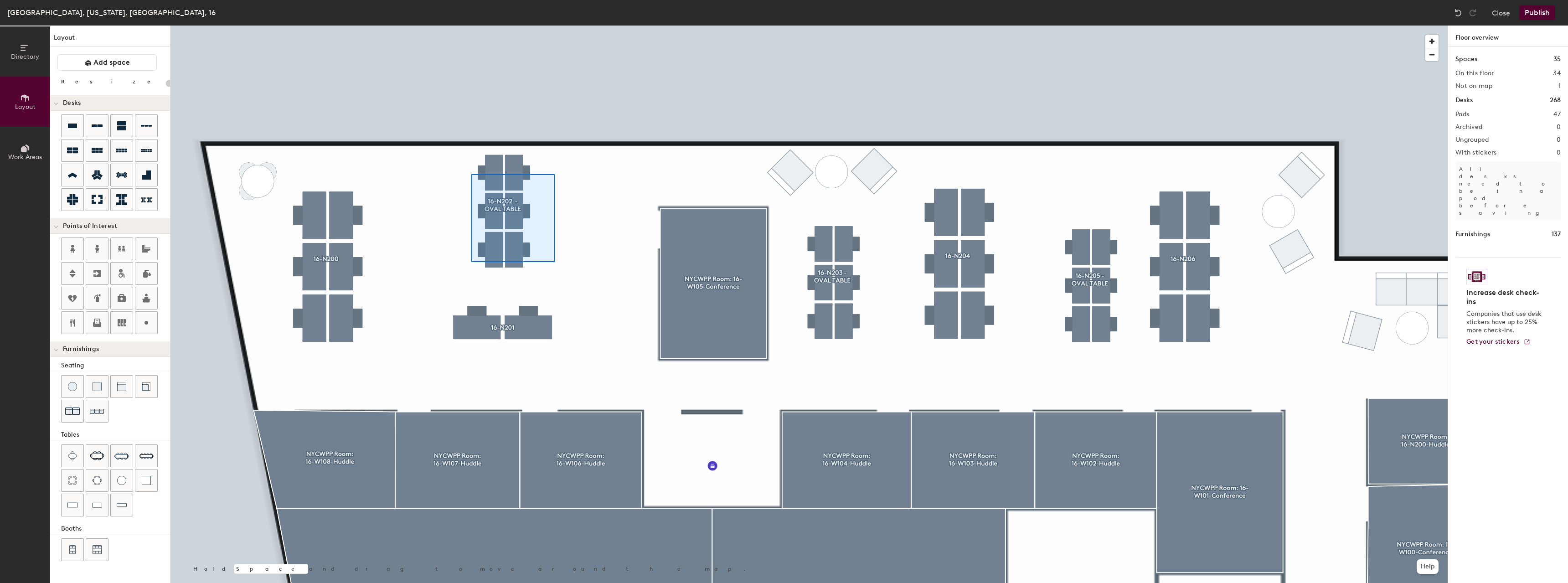
click at [471, 26] on div at bounding box center [809, 26] width 1277 height 0
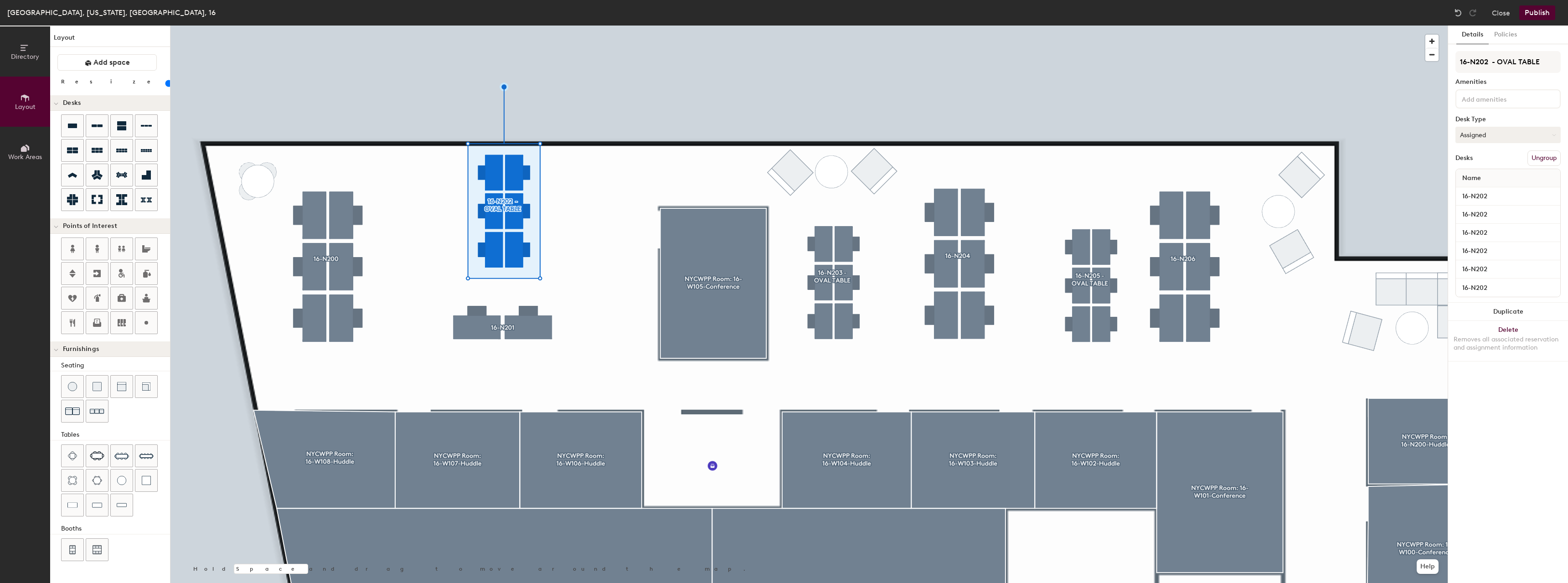
click at [1503, 135] on button "Assigned" at bounding box center [1508, 135] width 105 height 16
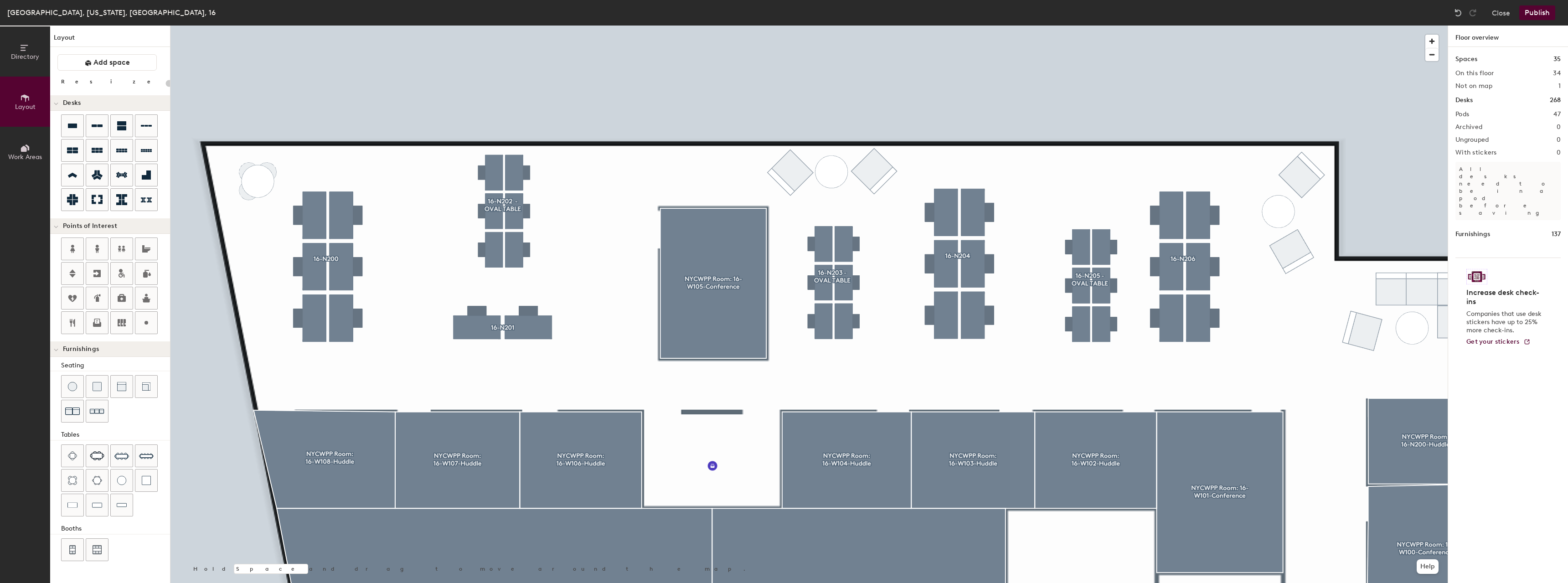
click at [1531, 14] on button "Publish" at bounding box center [1537, 13] width 36 height 14
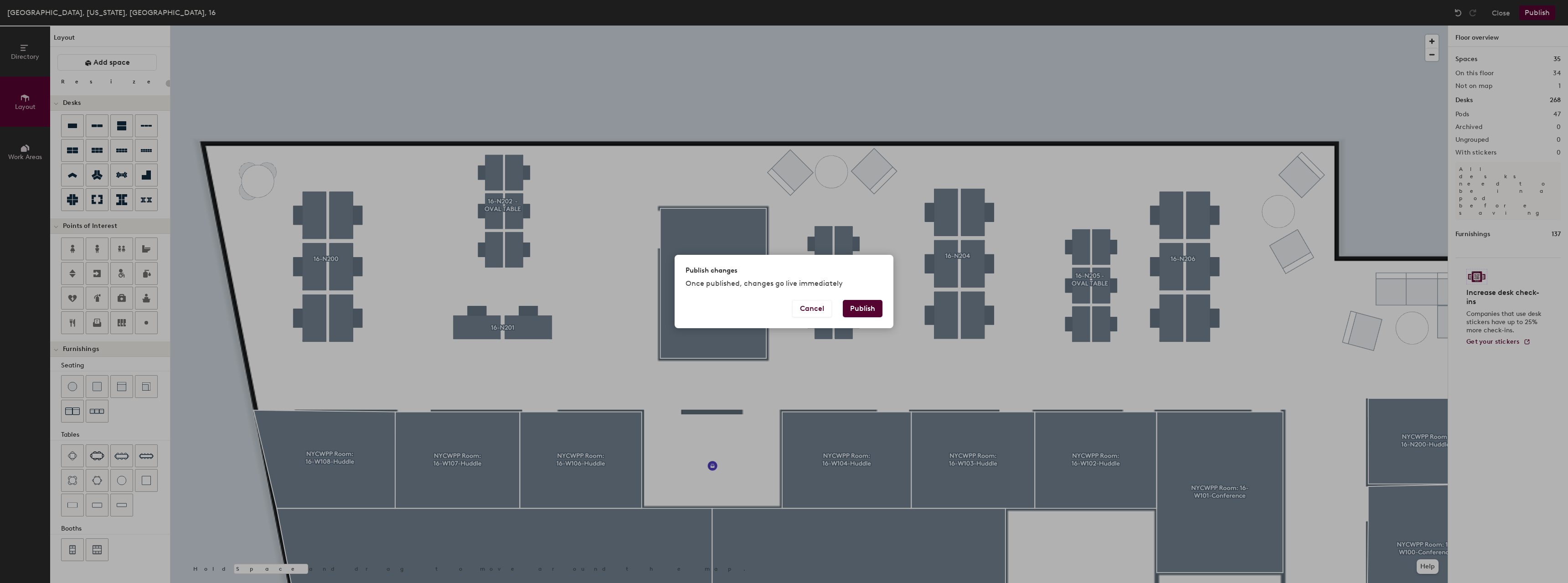
click at [862, 313] on button "Publish" at bounding box center [862, 308] width 39 height 17
type input "20"
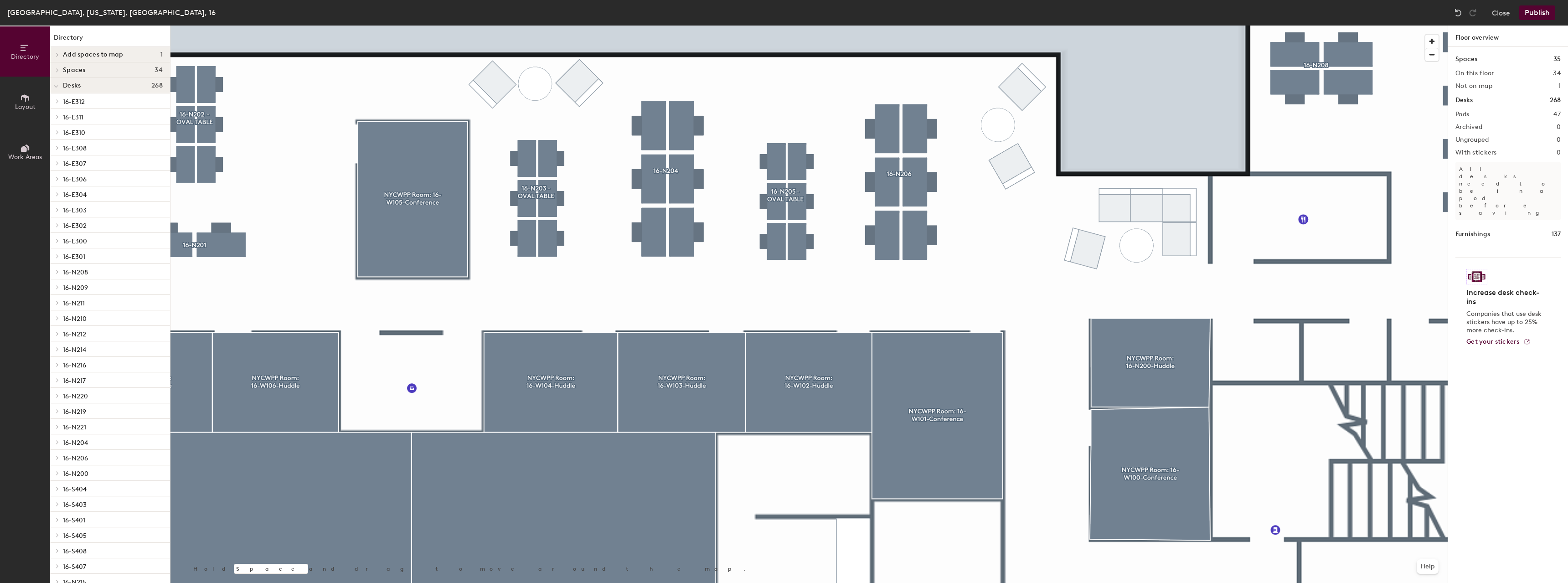
click at [1534, 9] on button "Publish" at bounding box center [1537, 13] width 36 height 14
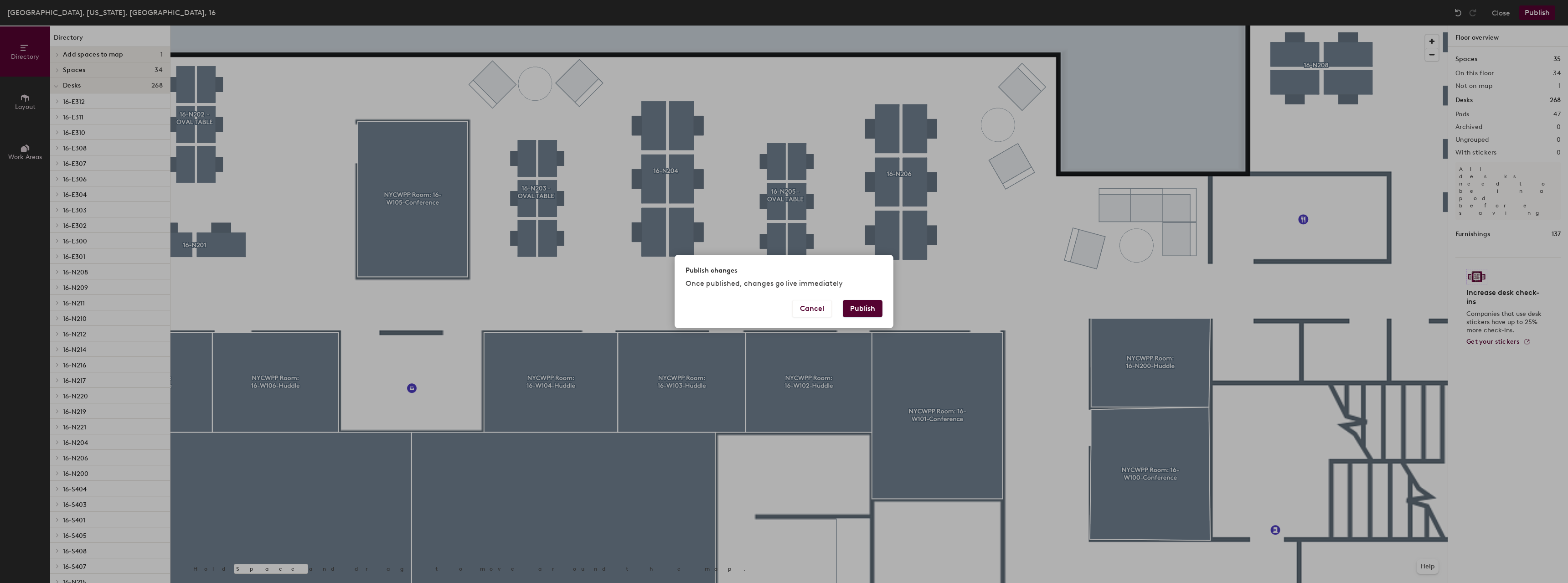
click at [854, 304] on button "Publish" at bounding box center [862, 308] width 39 height 17
